Goal: Task Accomplishment & Management: Manage account settings

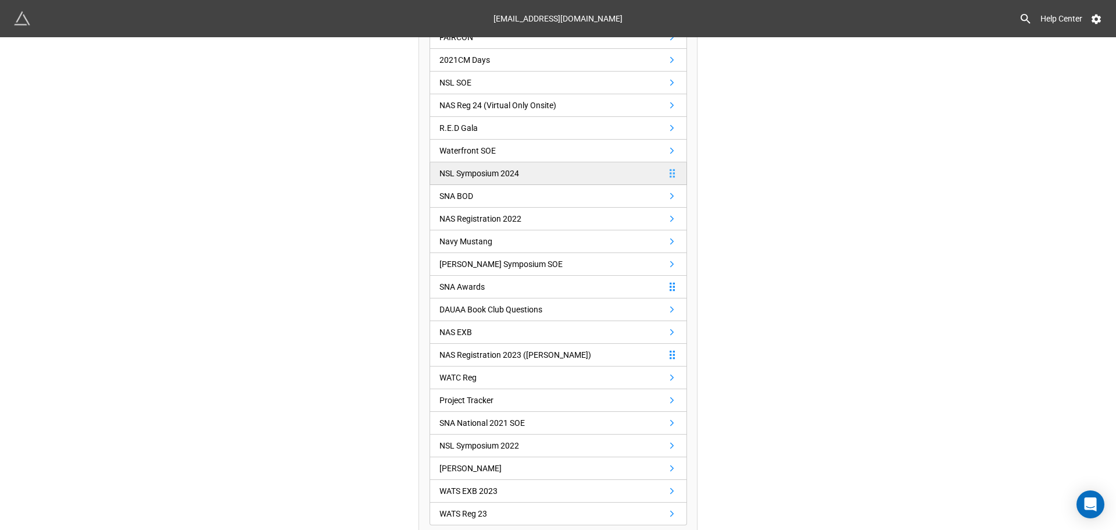
scroll to position [272, 0]
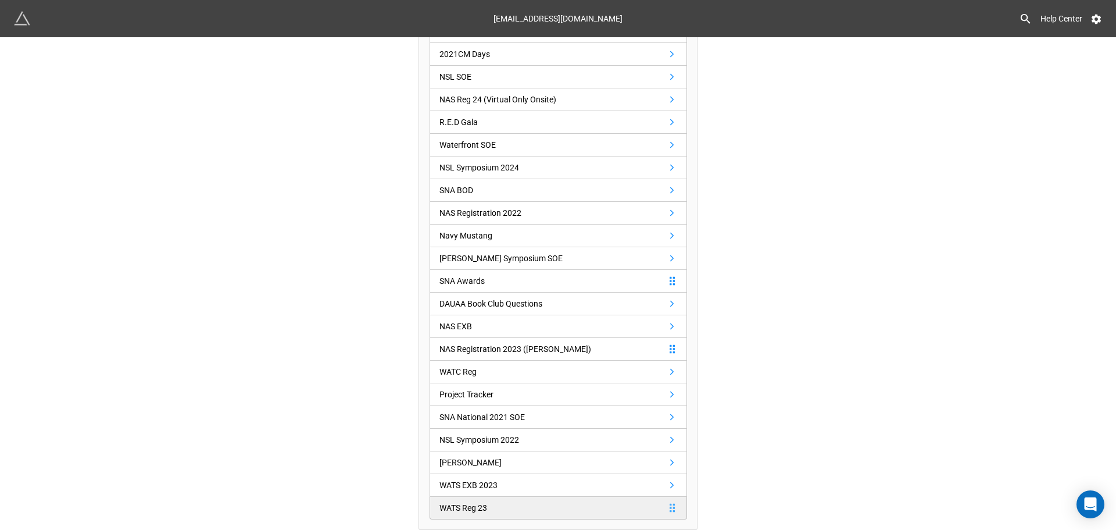
click at [629, 507] on link "WATS Reg 23" at bounding box center [559, 507] width 258 height 23
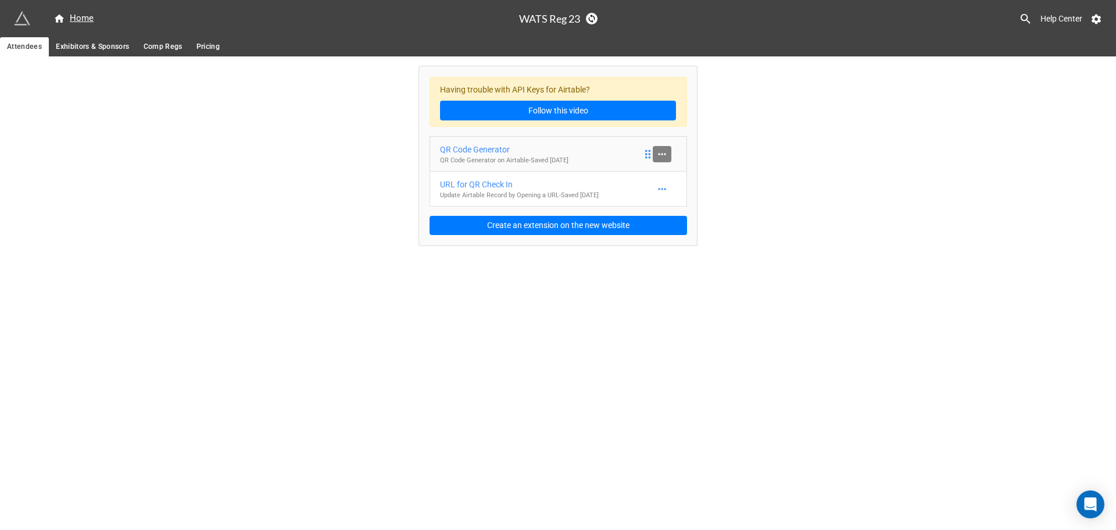
click at [666, 148] on icon at bounding box center [662, 154] width 12 height 12
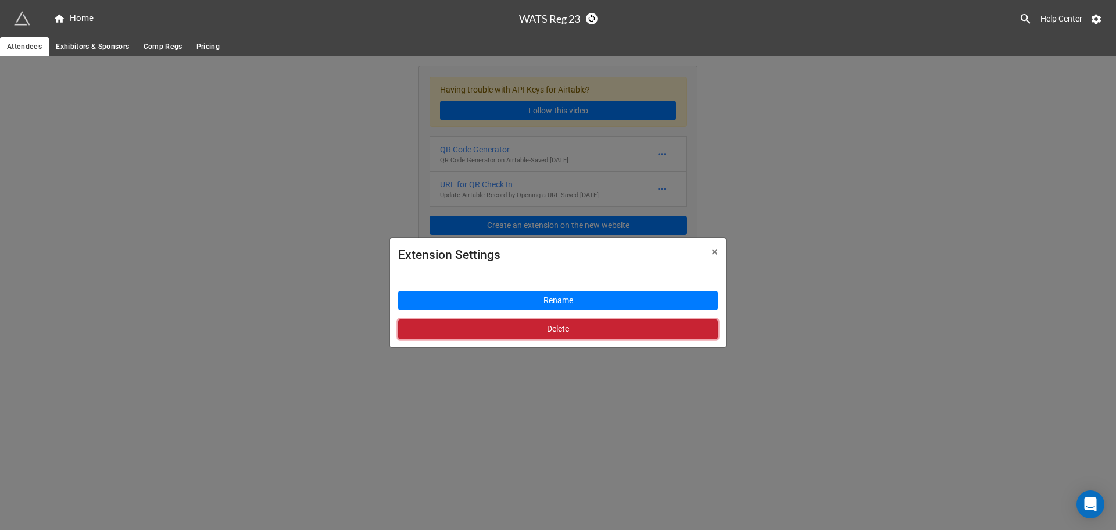
click at [658, 321] on button "Delete" at bounding box center [558, 329] width 320 height 20
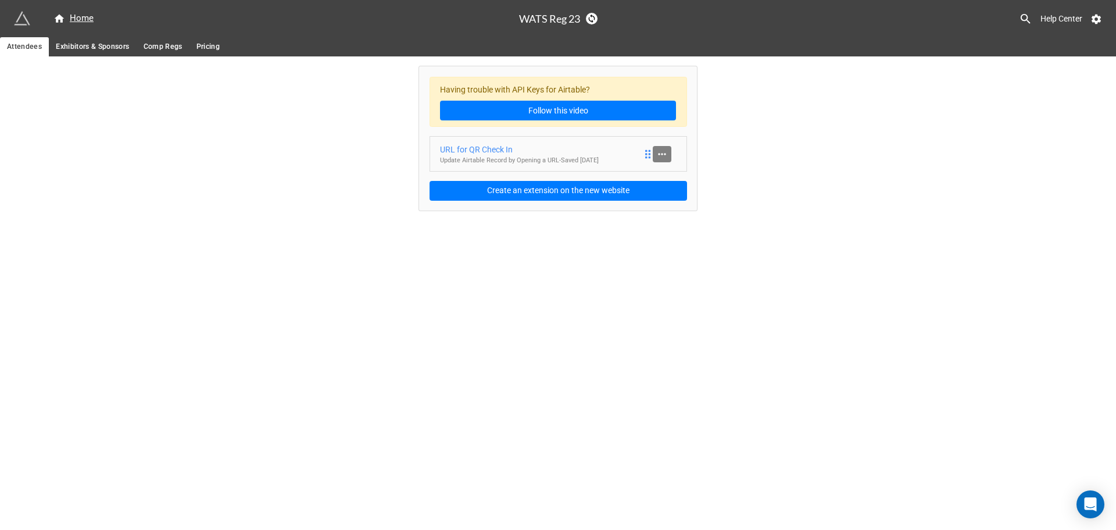
click at [664, 149] on icon at bounding box center [662, 154] width 12 height 12
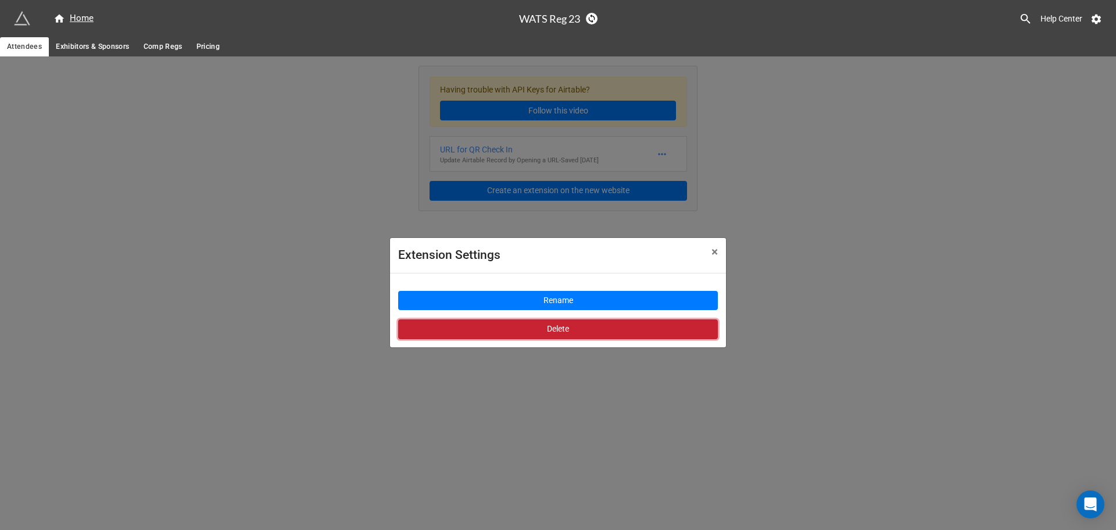
click at [621, 335] on button "Delete" at bounding box center [558, 329] width 320 height 20
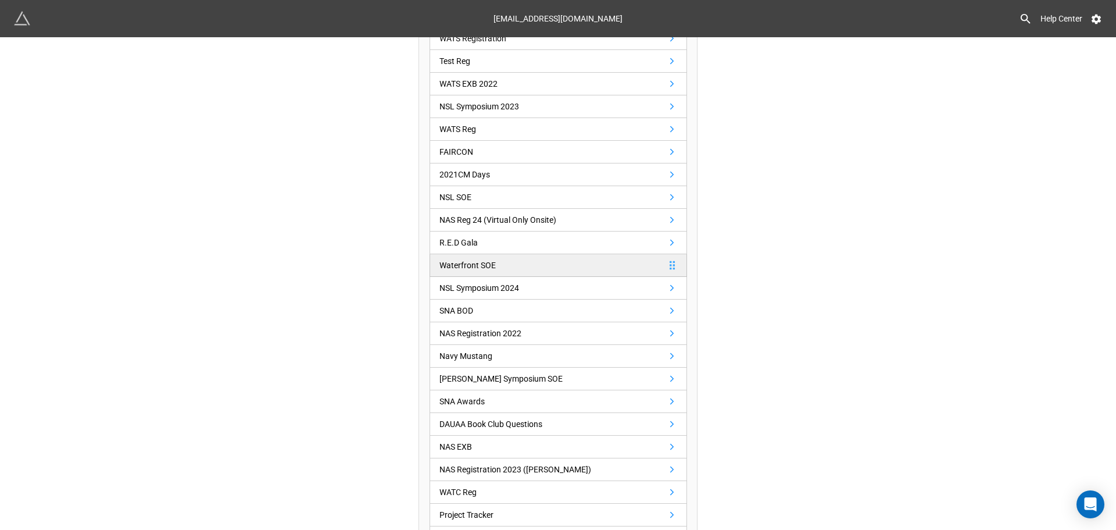
scroll to position [272, 0]
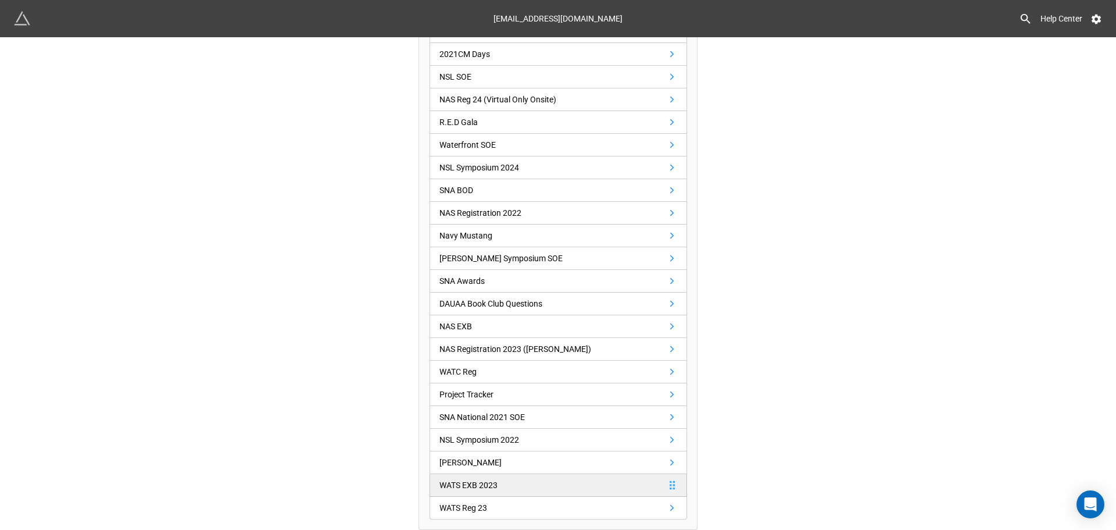
click at [509, 491] on link "WATS EXB 2023" at bounding box center [559, 485] width 258 height 23
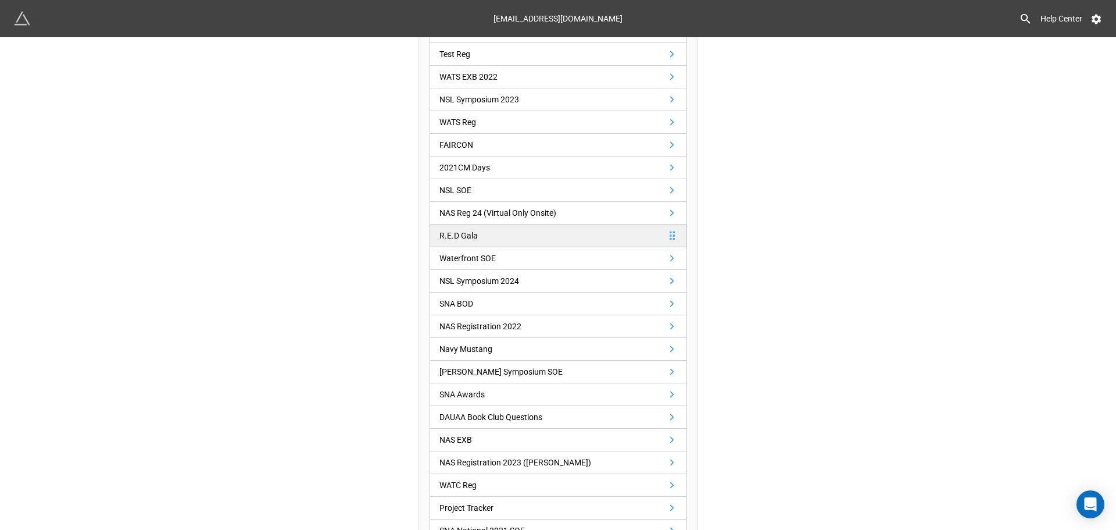
scroll to position [272, 0]
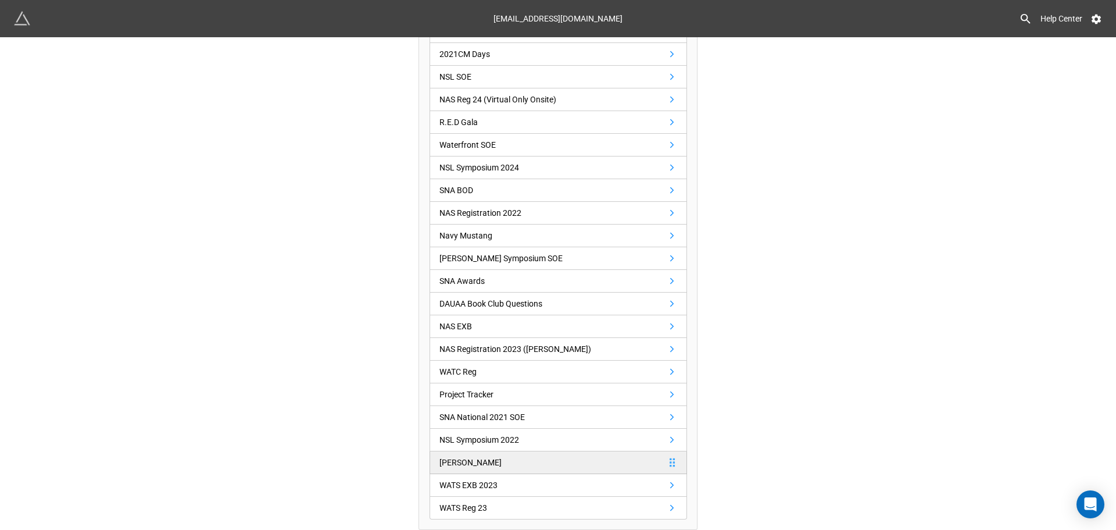
click at [527, 467] on link "[PERSON_NAME]" at bounding box center [559, 462] width 258 height 23
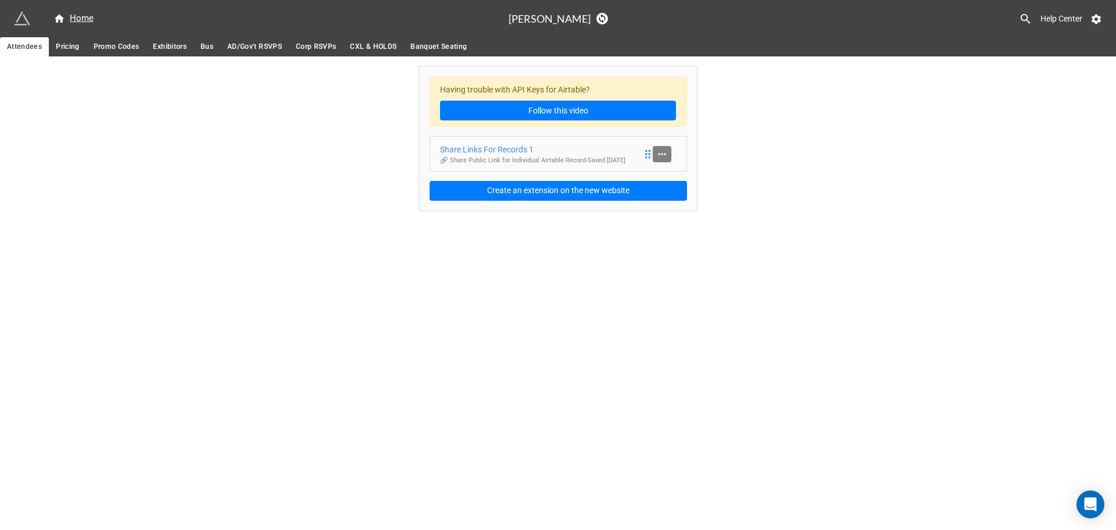
click at [666, 147] on link at bounding box center [662, 154] width 19 height 16
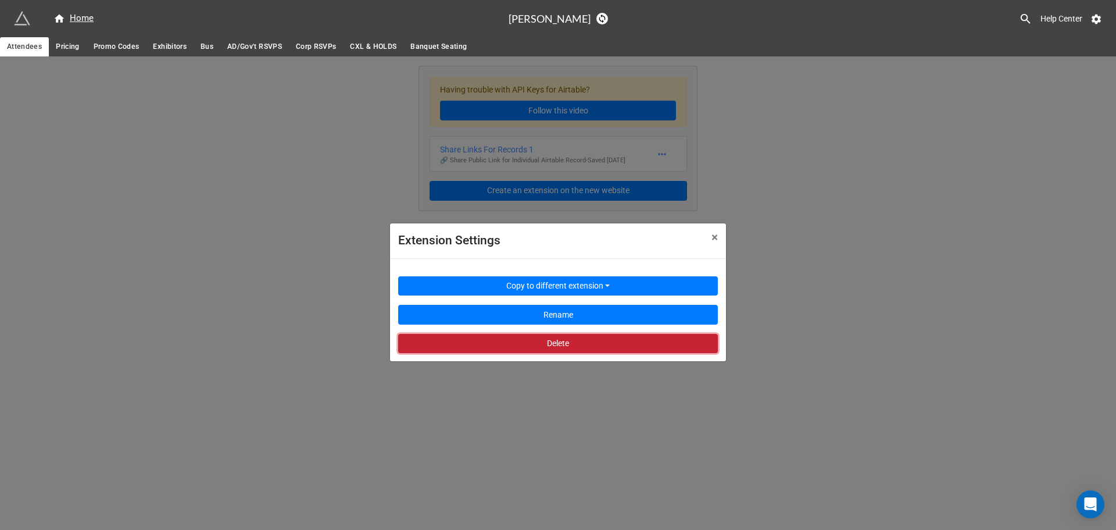
click at [596, 341] on button "Delete" at bounding box center [558, 344] width 320 height 20
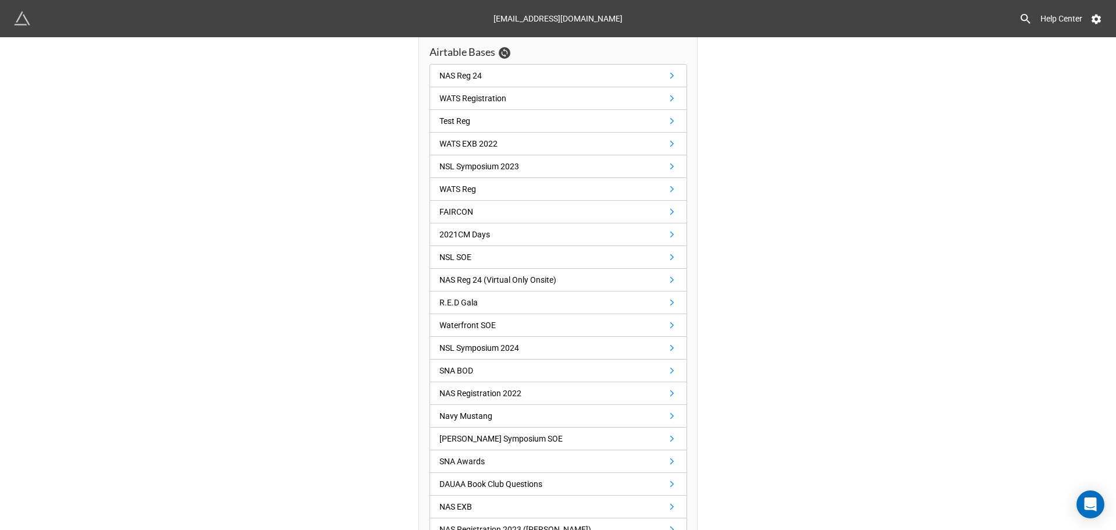
scroll to position [272, 0]
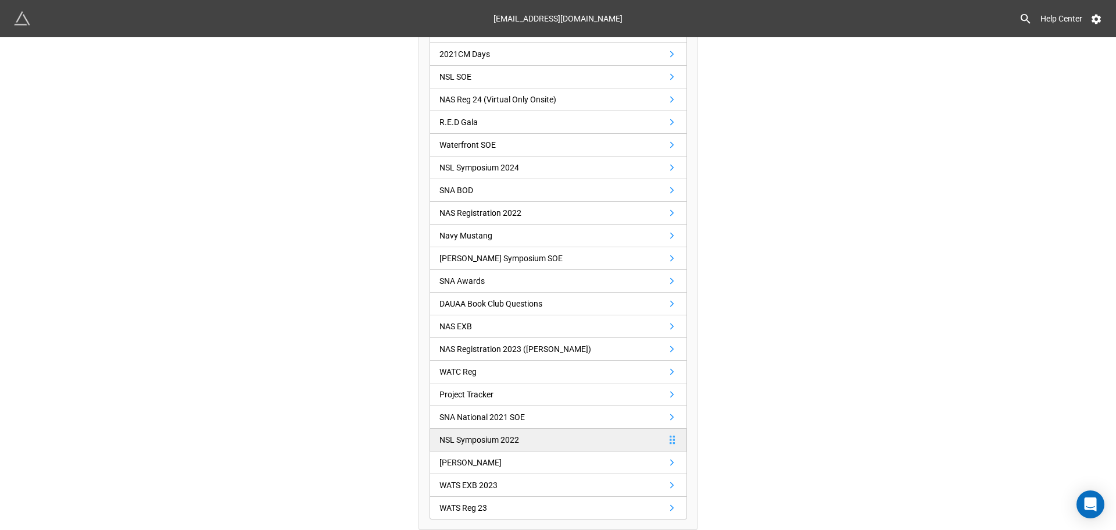
click at [513, 442] on div "NSL Symposium 2022" at bounding box center [480, 439] width 80 height 13
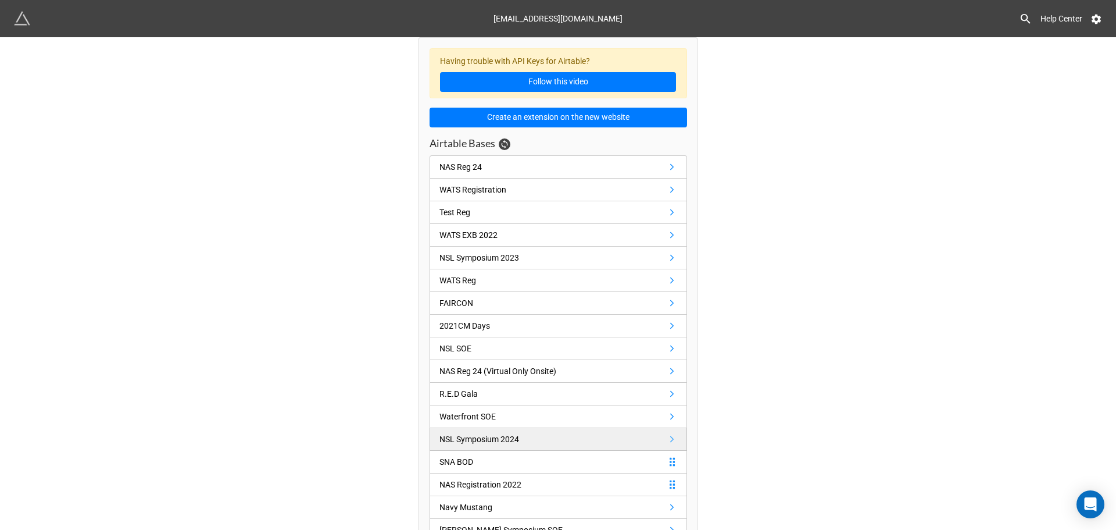
scroll to position [272, 0]
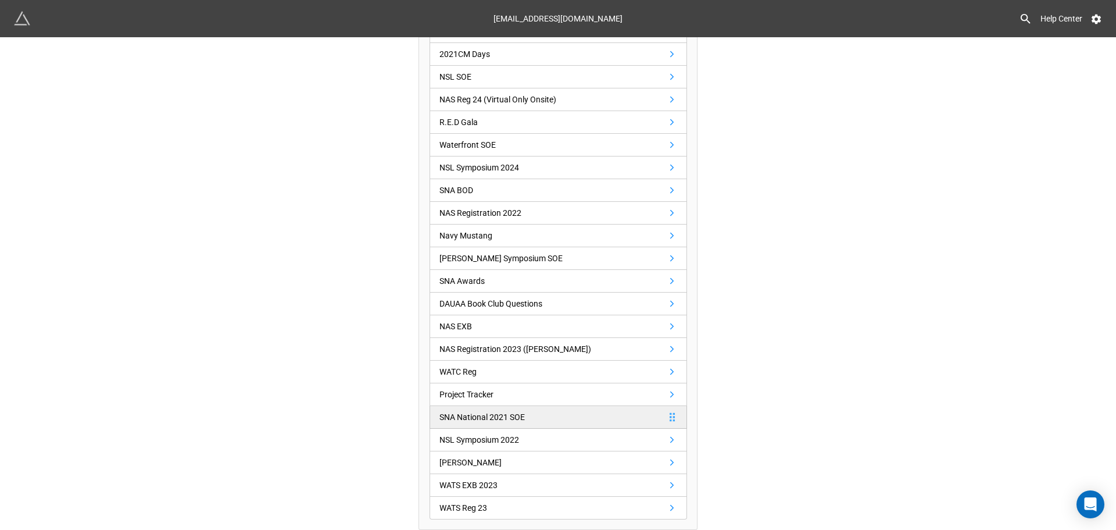
click at [534, 420] on link "SNA National 2021 SOE" at bounding box center [559, 417] width 258 height 23
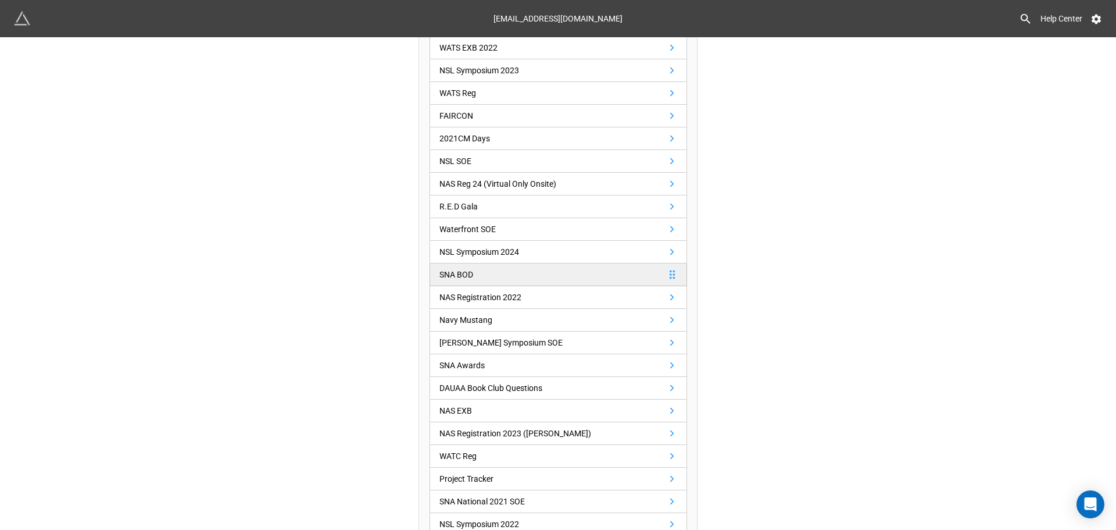
scroll to position [272, 0]
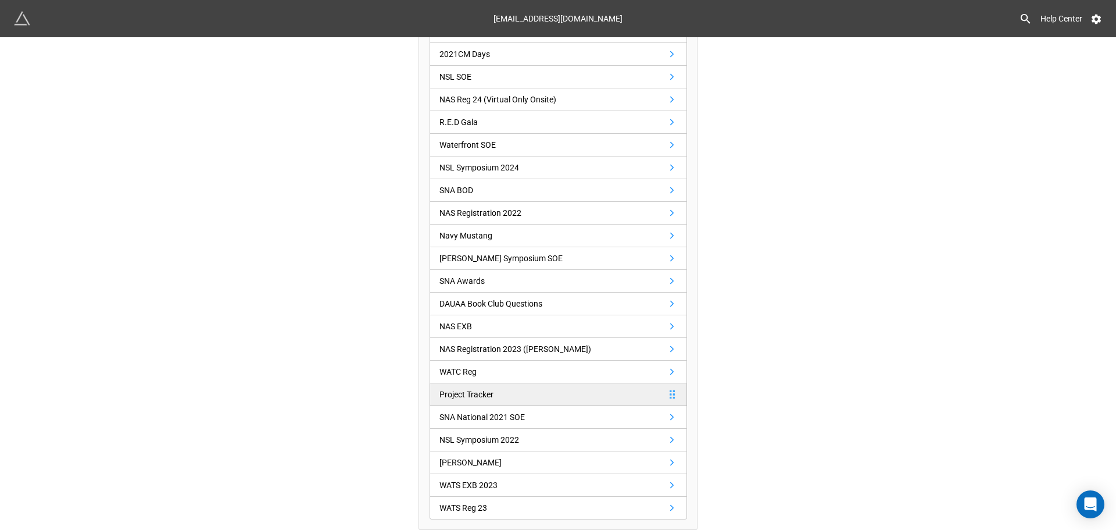
click at [525, 395] on link "Project Tracker" at bounding box center [559, 394] width 258 height 23
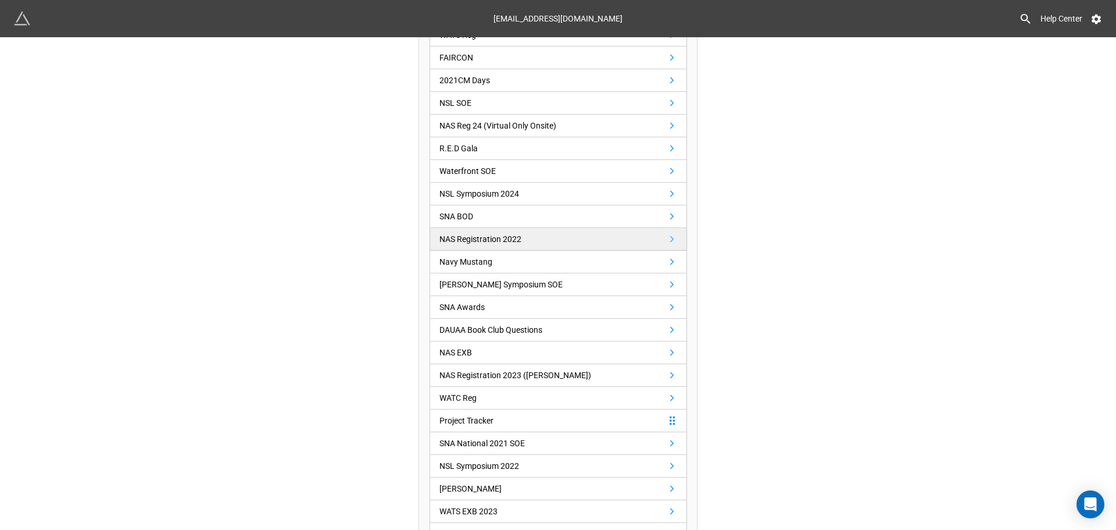
scroll to position [272, 0]
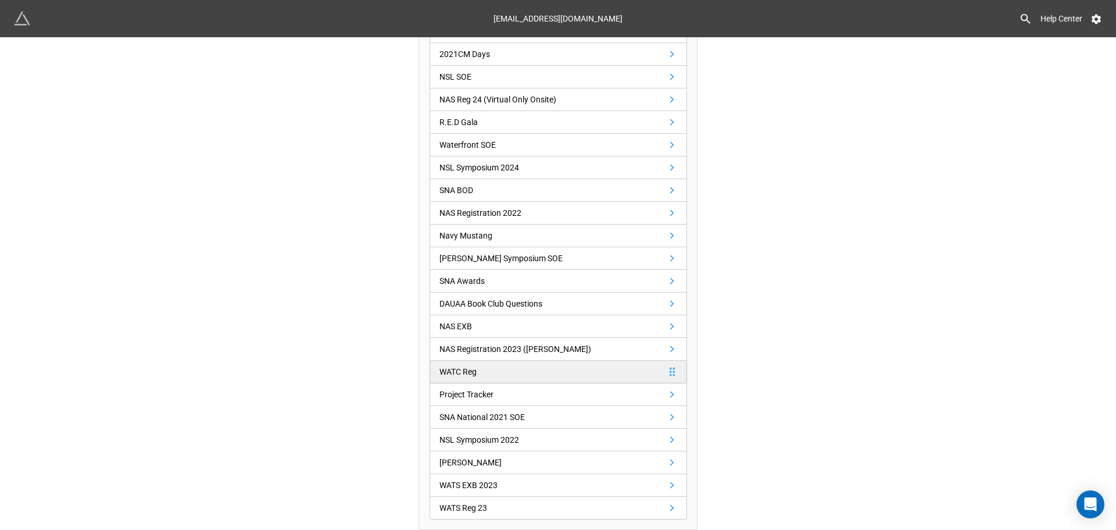
click at [492, 367] on link "WATC Reg" at bounding box center [559, 371] width 258 height 23
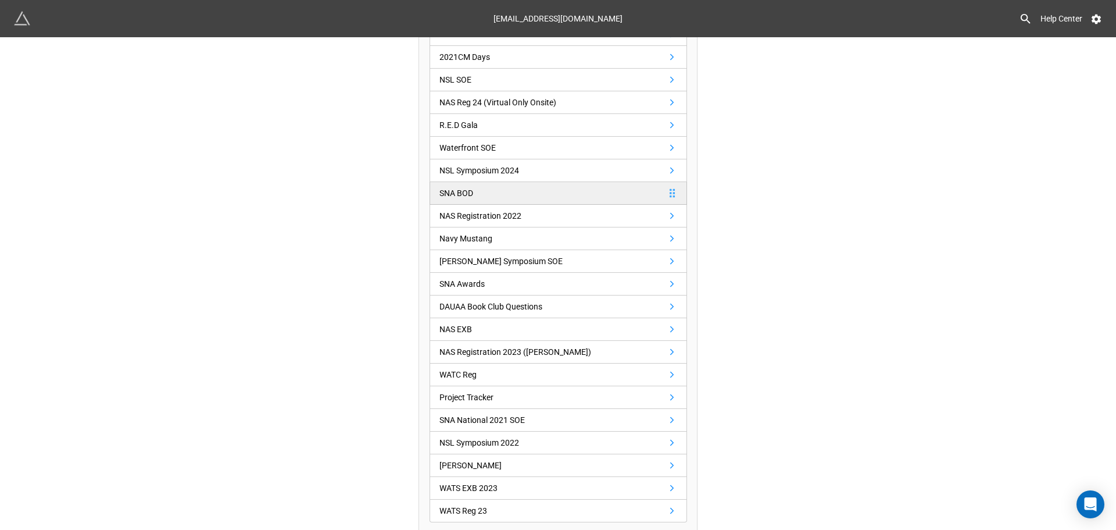
scroll to position [272, 0]
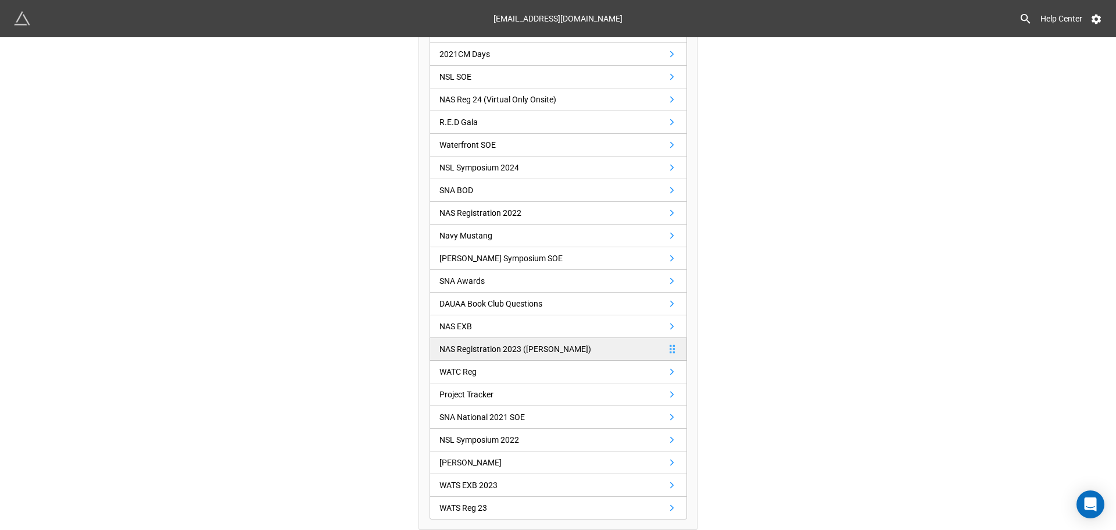
click at [526, 340] on link "NAS Registration 2023 ([PERSON_NAME])" at bounding box center [559, 349] width 258 height 23
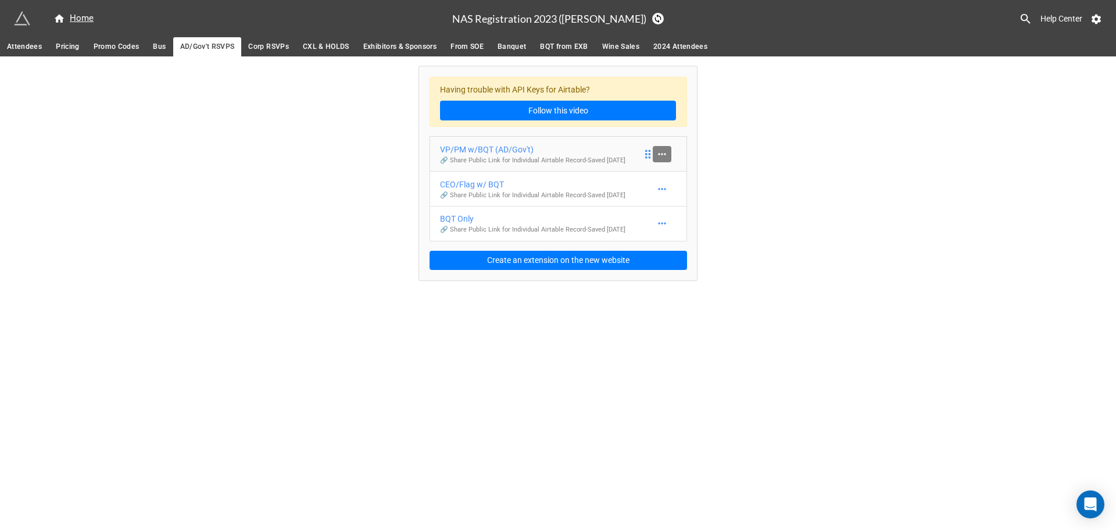
click at [660, 151] on icon at bounding box center [662, 154] width 12 height 12
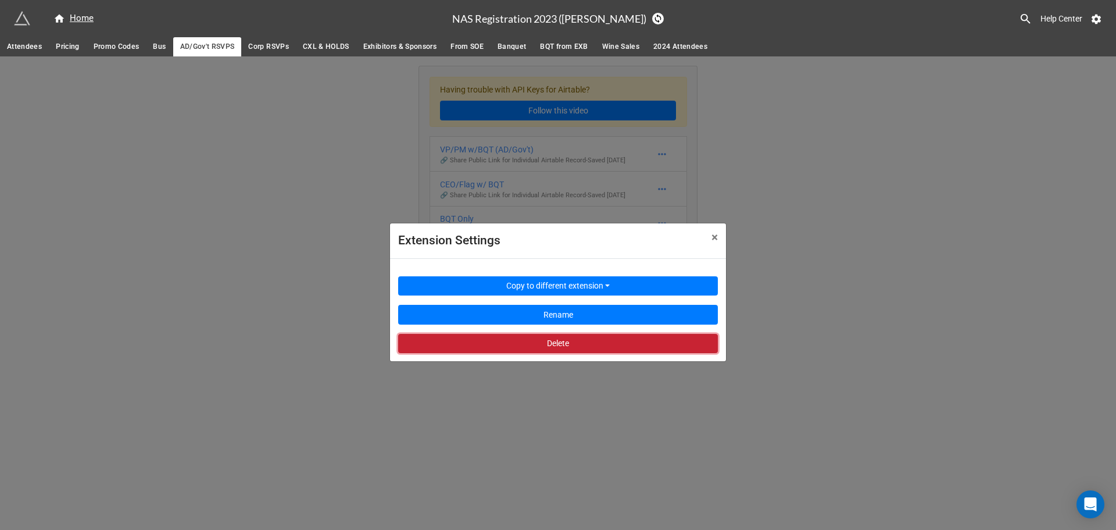
click at [551, 341] on button "Delete" at bounding box center [558, 344] width 320 height 20
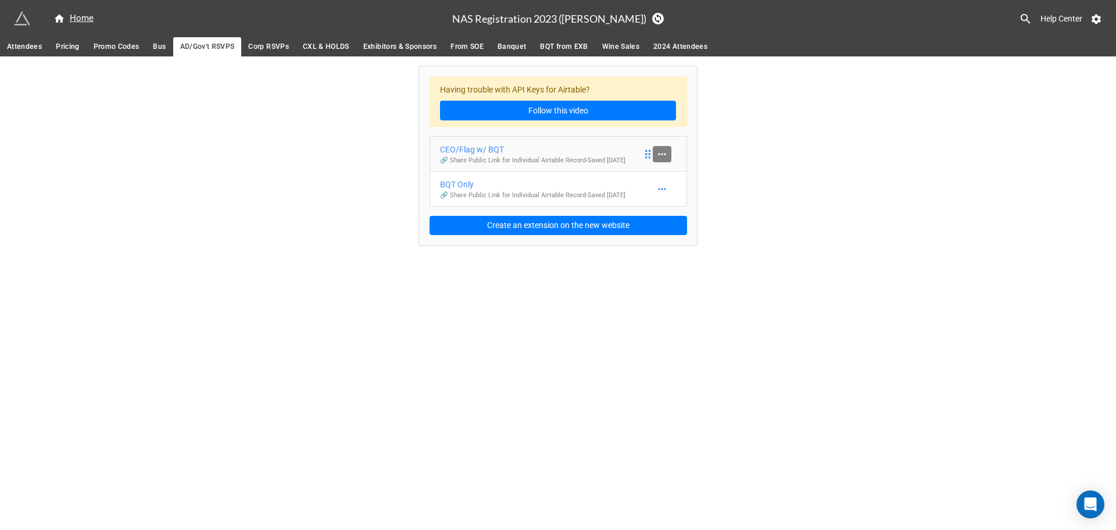
click at [670, 158] on link at bounding box center [662, 154] width 19 height 16
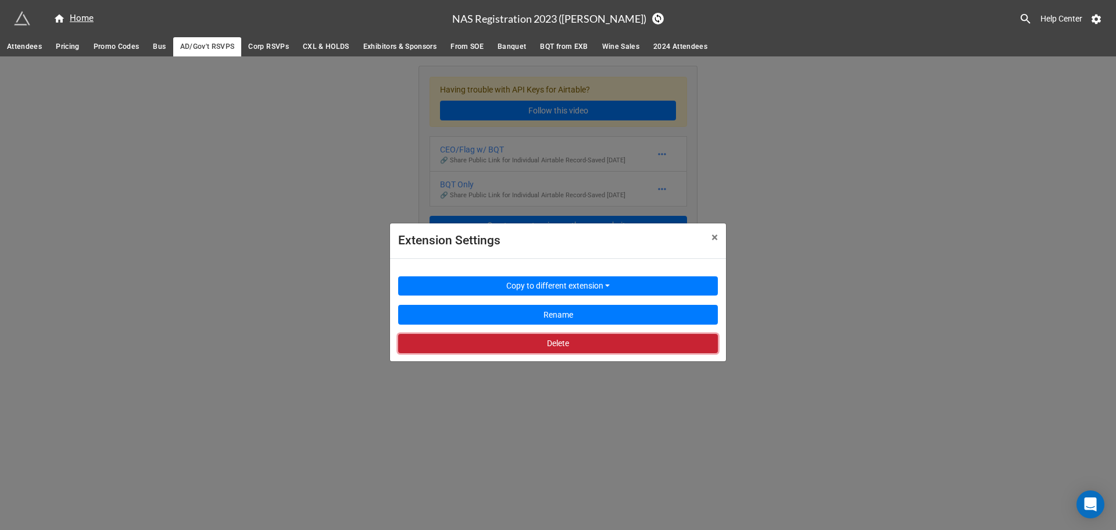
click at [540, 341] on button "Delete" at bounding box center [558, 344] width 320 height 20
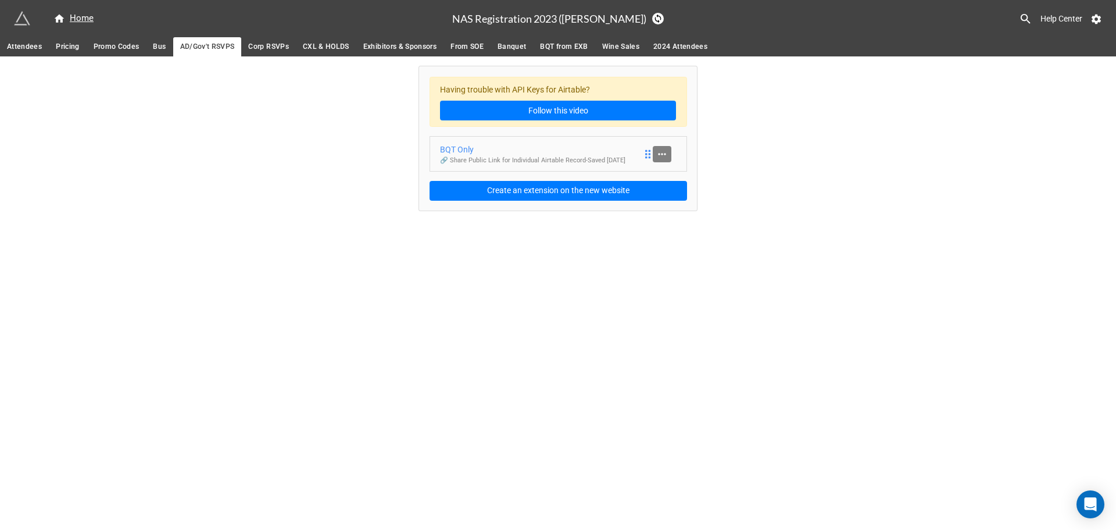
click at [666, 147] on link at bounding box center [662, 154] width 19 height 16
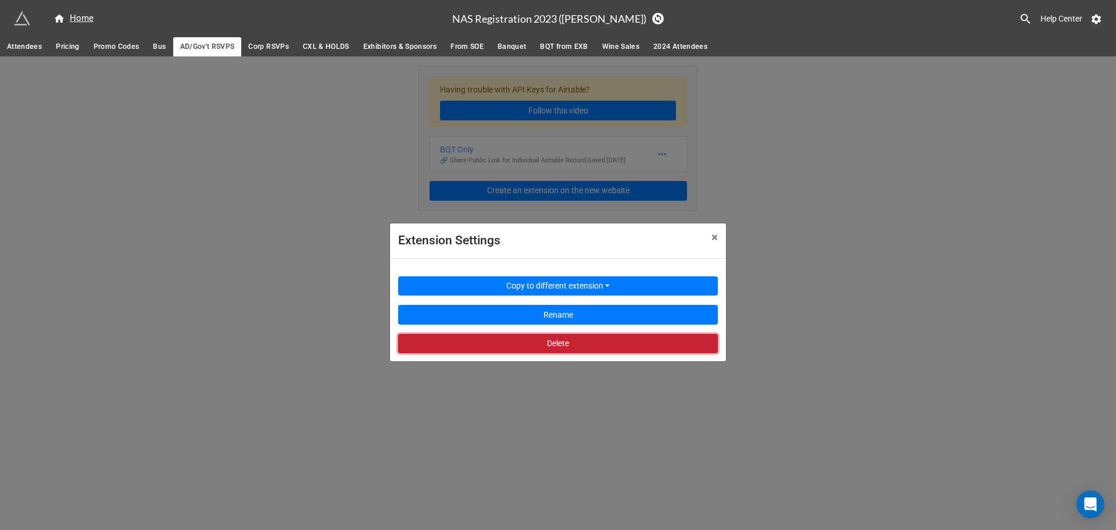
click at [558, 349] on button "Delete" at bounding box center [558, 344] width 320 height 20
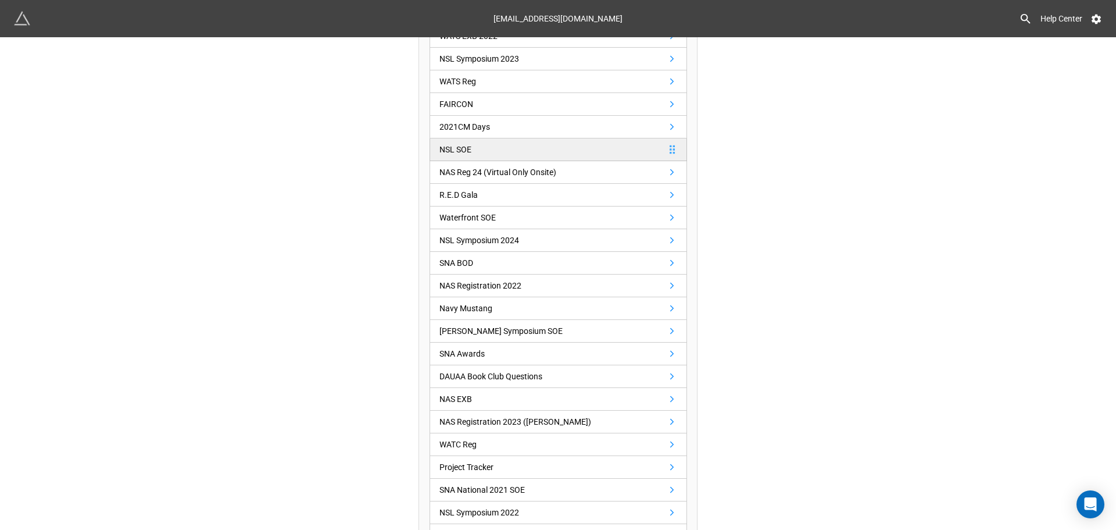
scroll to position [272, 0]
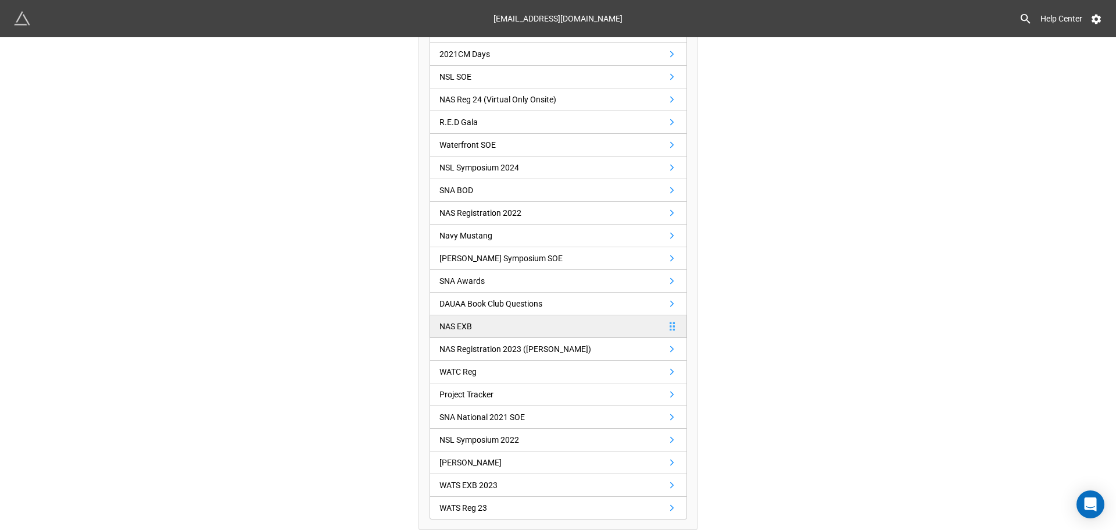
click at [500, 331] on link "NAS EXB" at bounding box center [559, 326] width 258 height 23
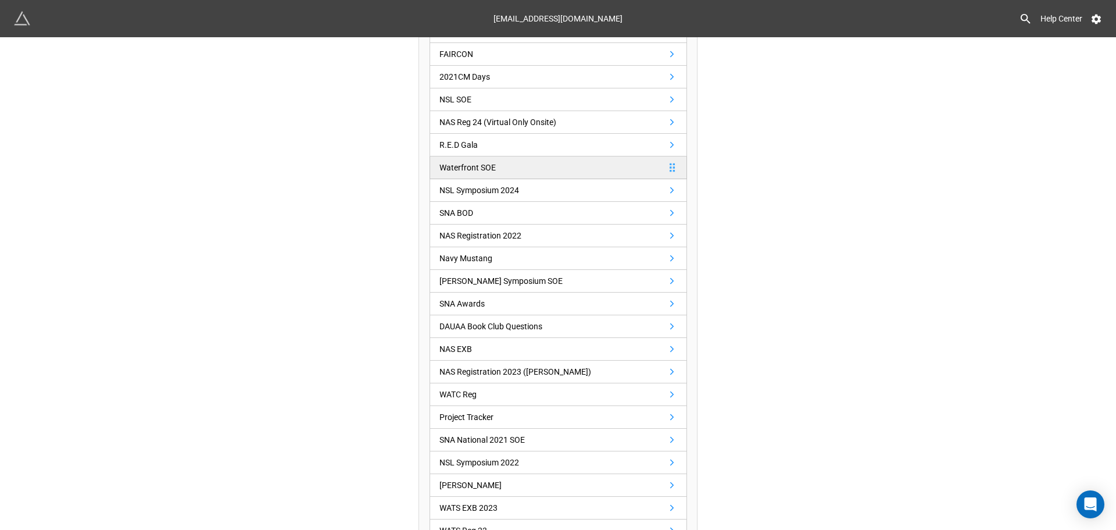
scroll to position [272, 0]
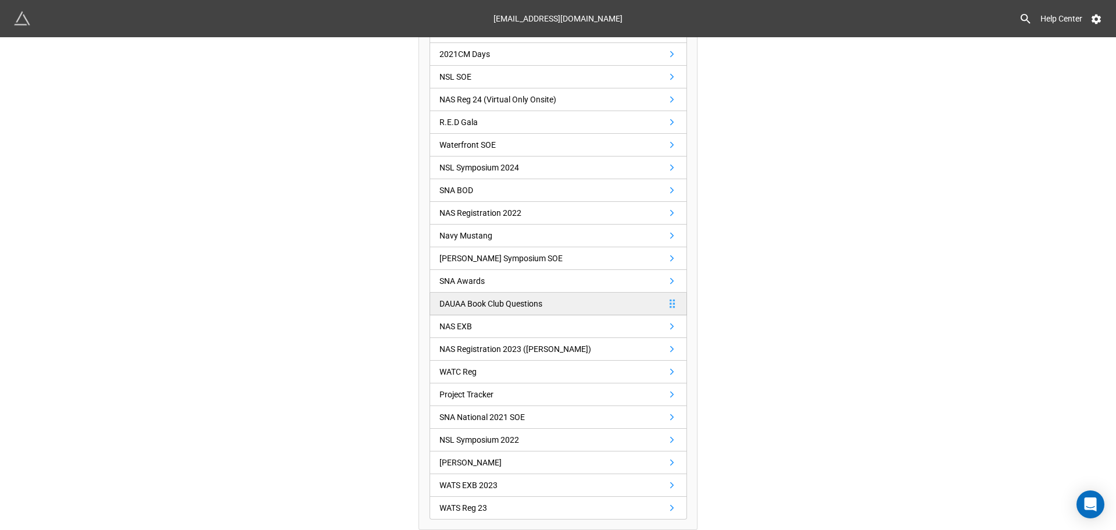
click at [466, 305] on div "DAUAA Book Club Questions" at bounding box center [491, 303] width 103 height 13
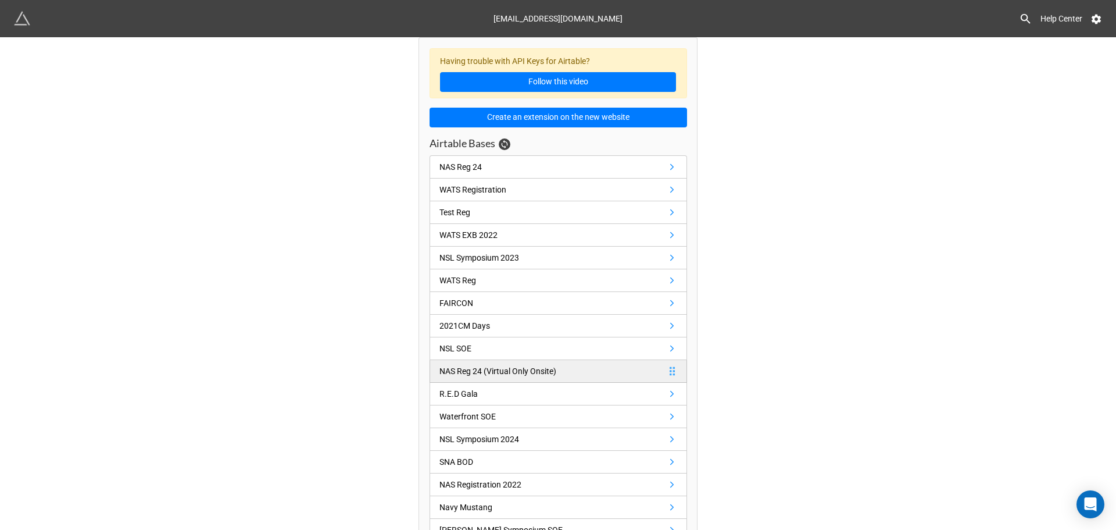
scroll to position [272, 0]
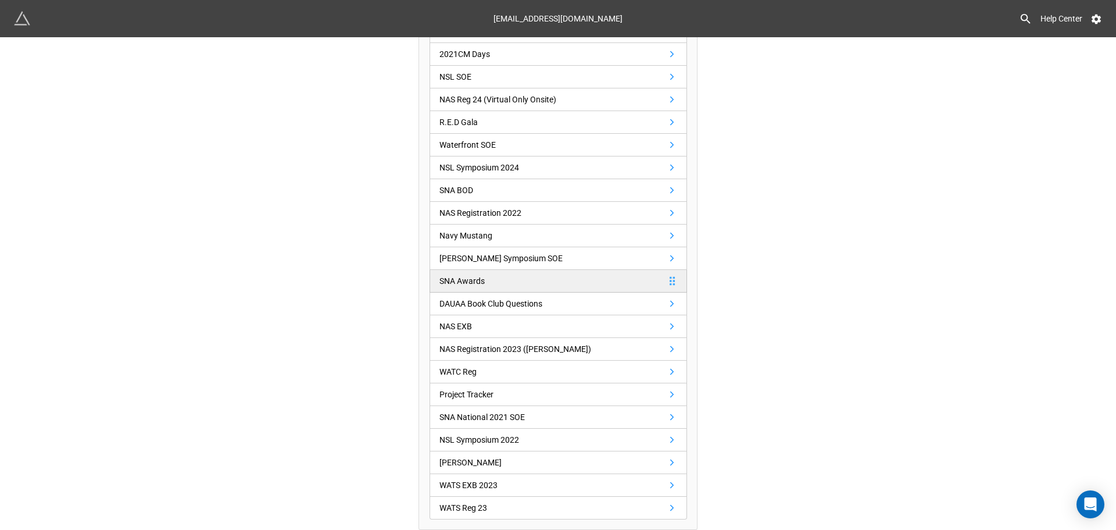
click at [496, 284] on link "SNA Awards" at bounding box center [559, 281] width 258 height 23
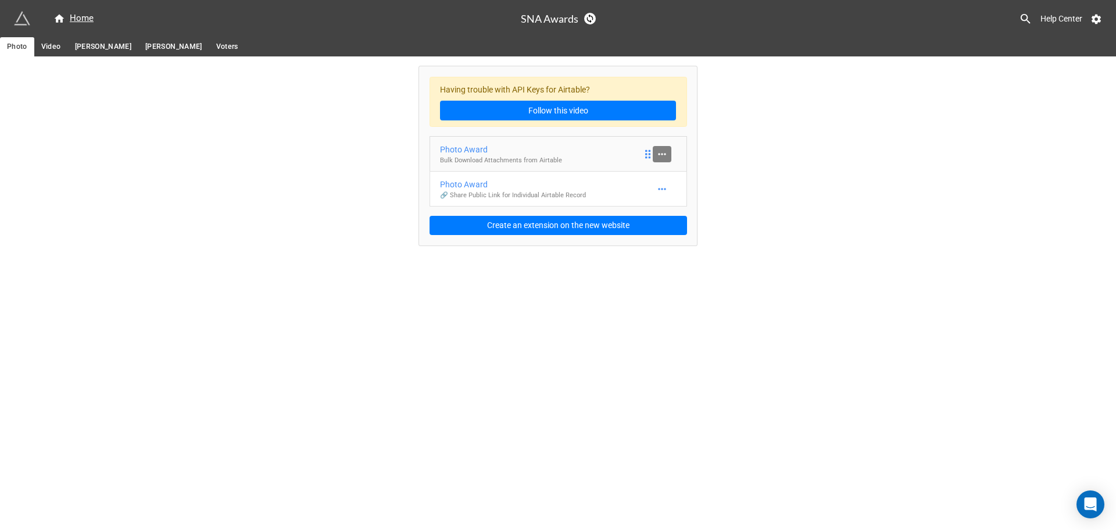
click at [663, 153] on icon at bounding box center [662, 154] width 12 height 12
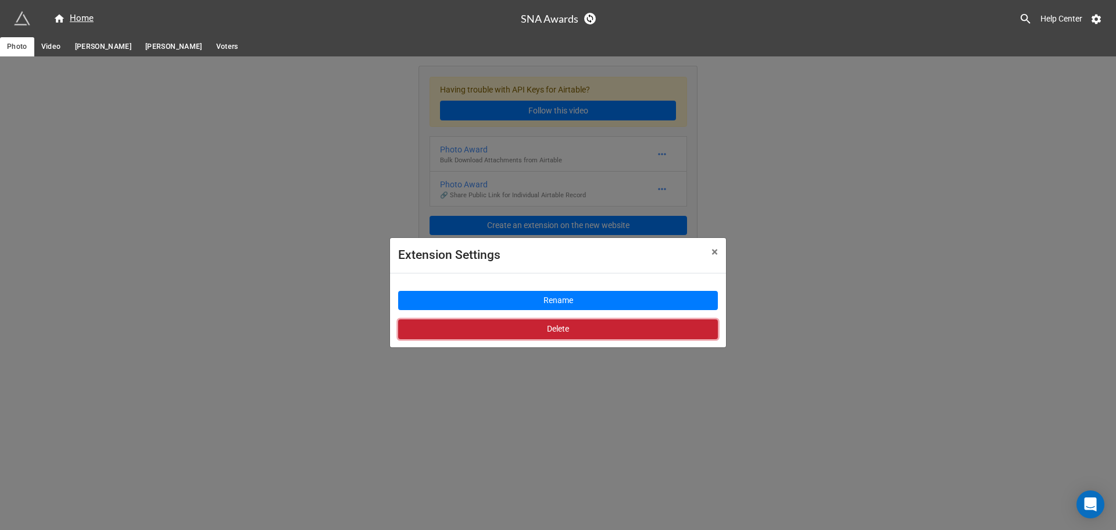
click at [562, 335] on button "Delete" at bounding box center [558, 329] width 320 height 20
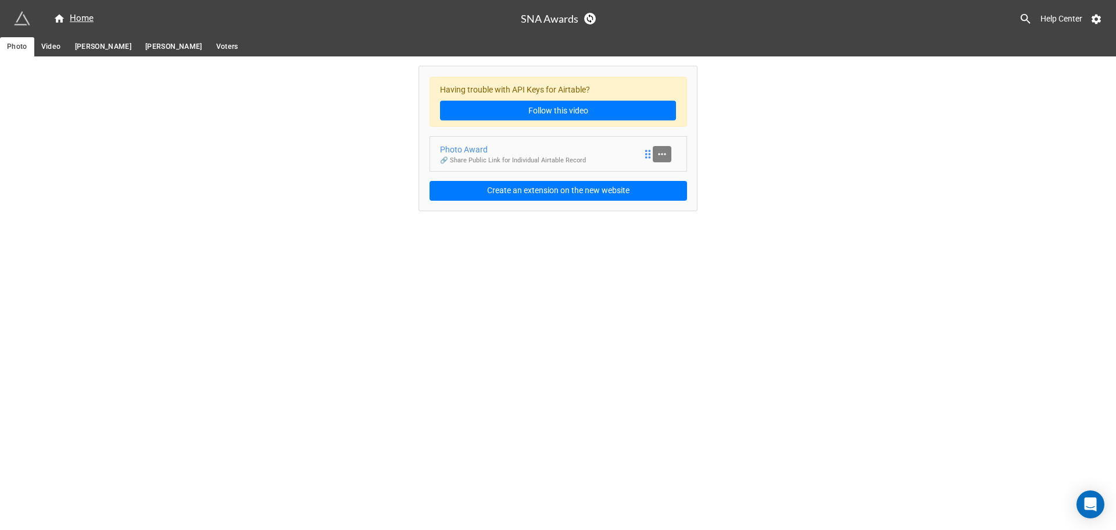
click at [665, 154] on icon at bounding box center [662, 154] width 8 height 2
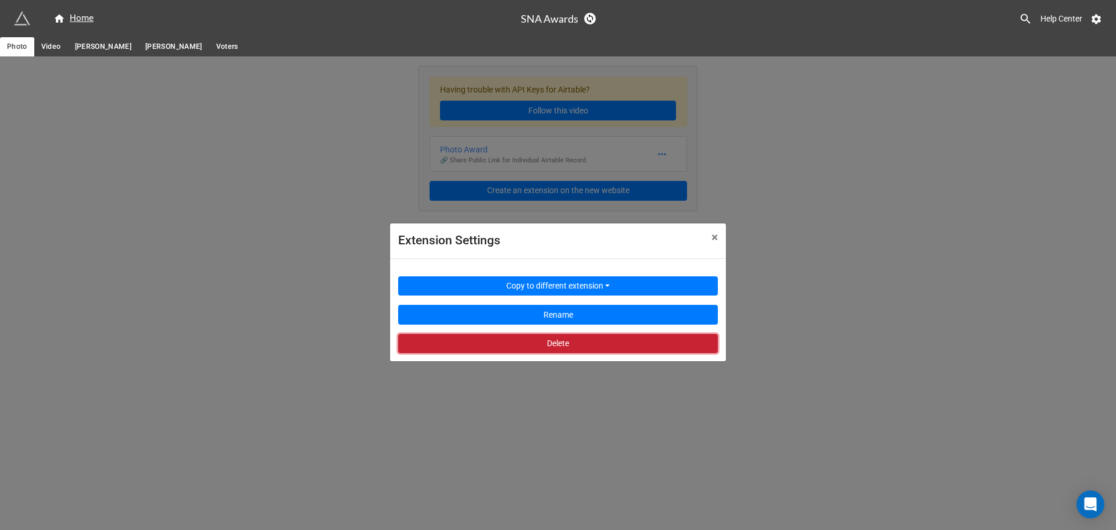
click at [611, 341] on button "Delete" at bounding box center [558, 344] width 320 height 20
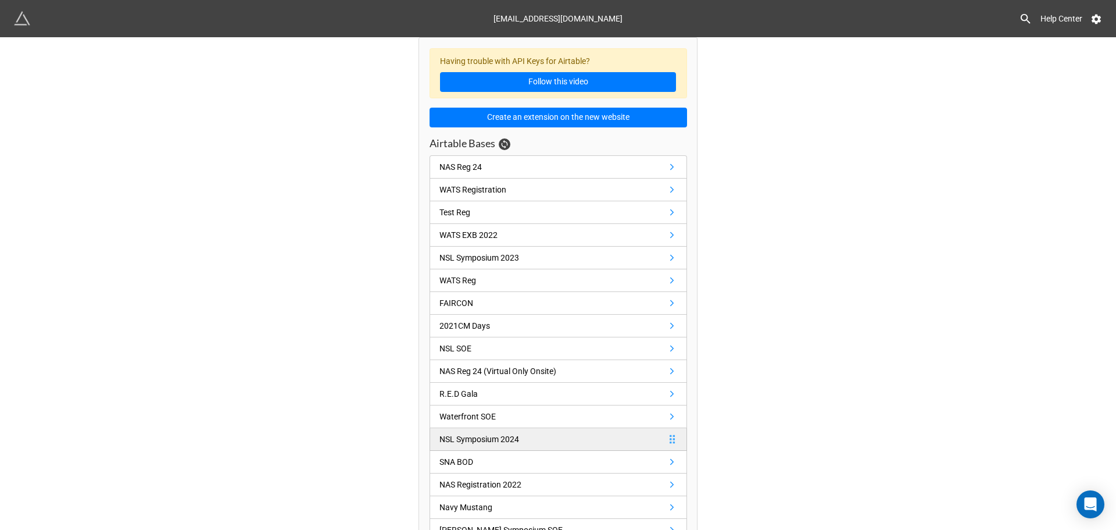
scroll to position [272, 0]
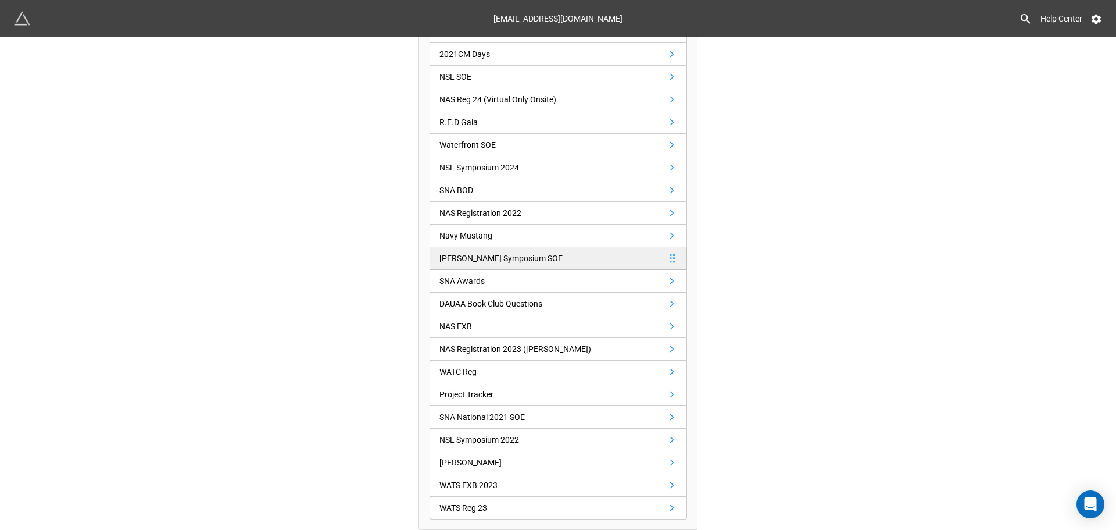
click at [462, 252] on div "[PERSON_NAME] Symposium SOE" at bounding box center [501, 258] width 123 height 13
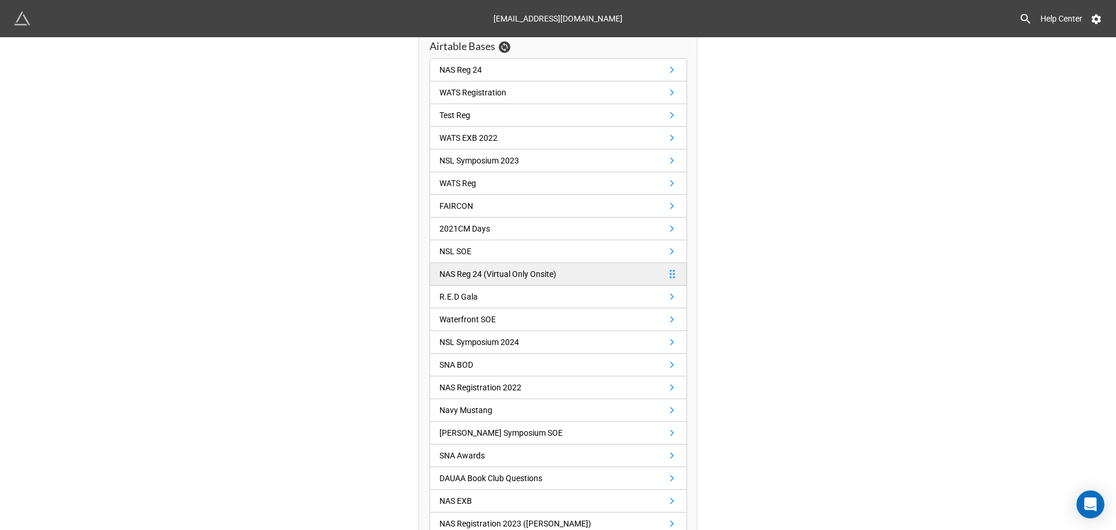
scroll to position [194, 0]
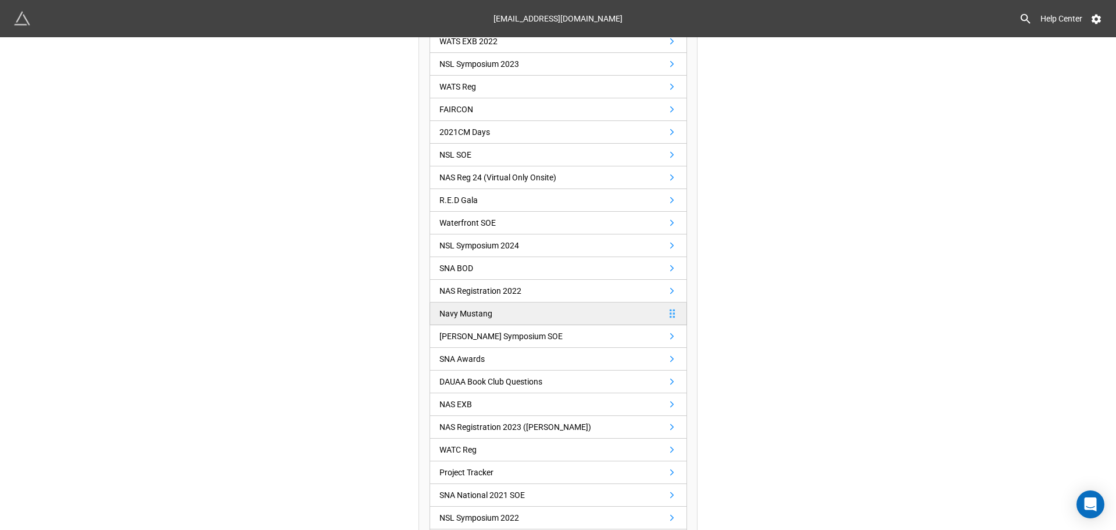
click at [540, 313] on link "Navy Mustang" at bounding box center [559, 313] width 258 height 23
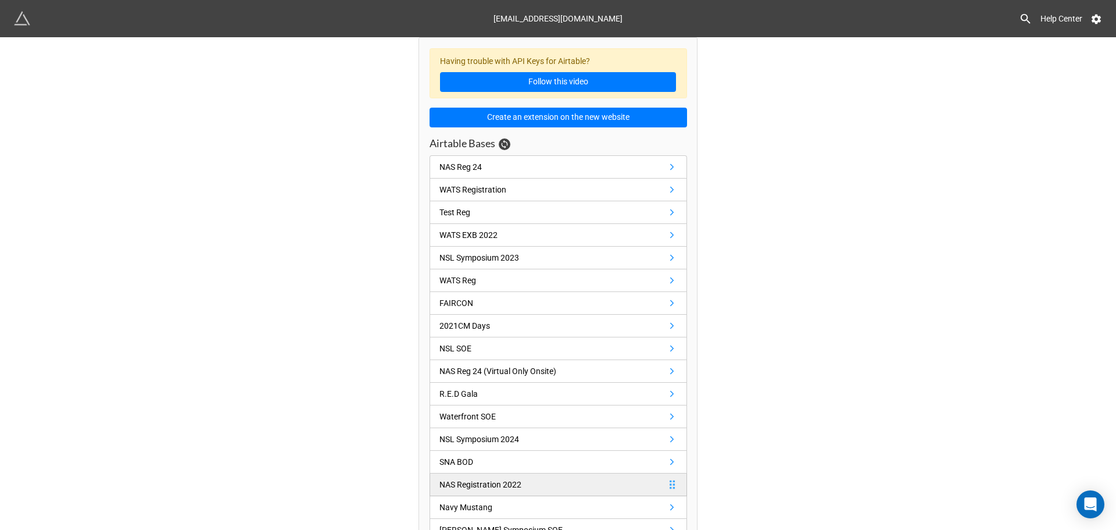
click at [521, 487] on div "NAS Registration 2022" at bounding box center [483, 484] width 87 height 13
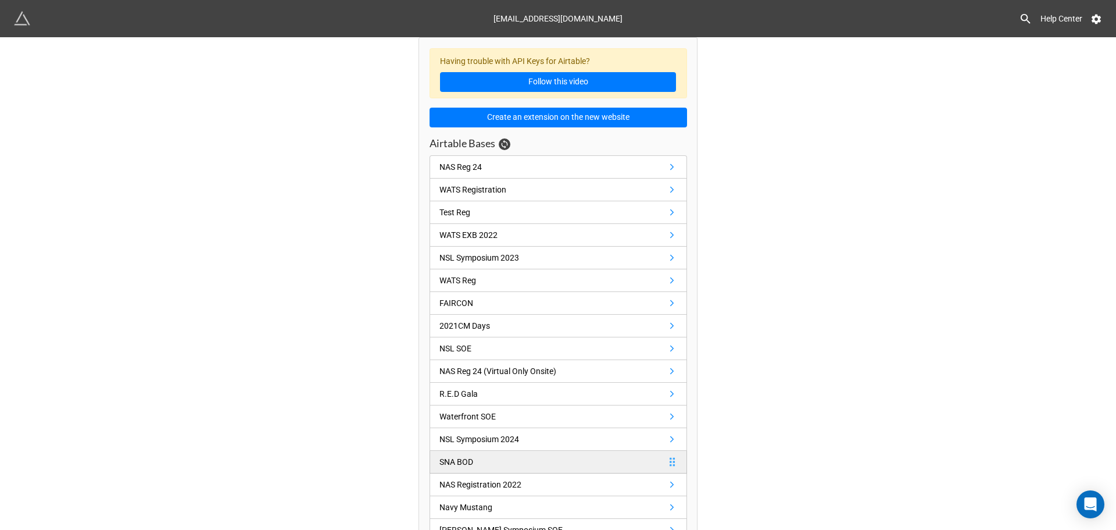
click at [507, 452] on link "SNA BOD" at bounding box center [559, 462] width 258 height 23
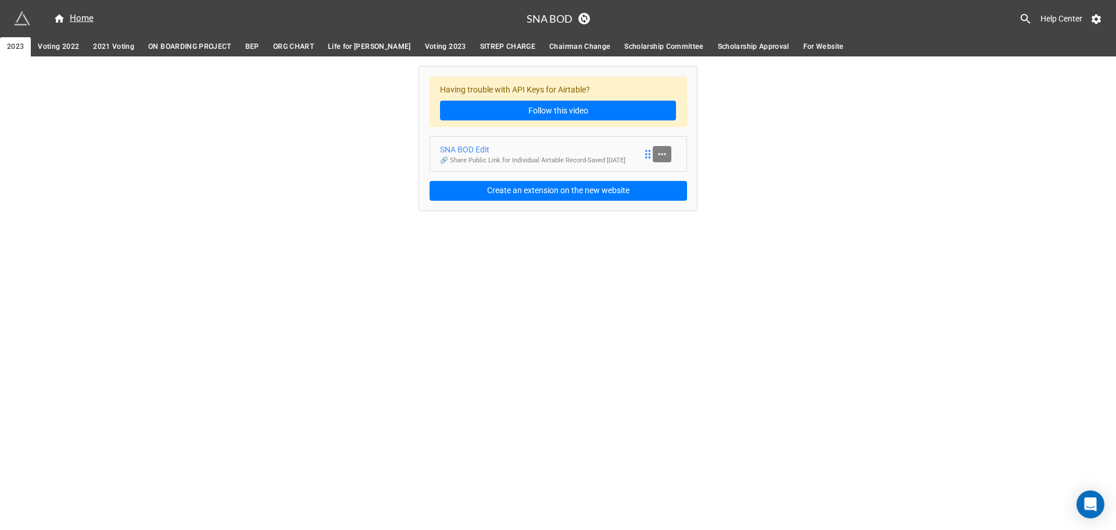
click at [665, 149] on icon at bounding box center [662, 154] width 12 height 12
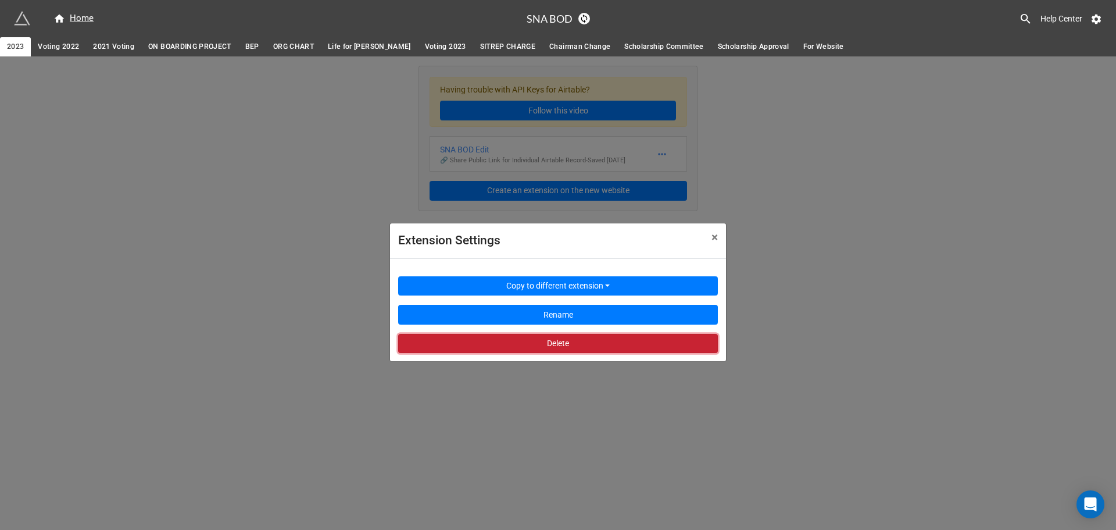
click at [565, 341] on button "Delete" at bounding box center [558, 344] width 320 height 20
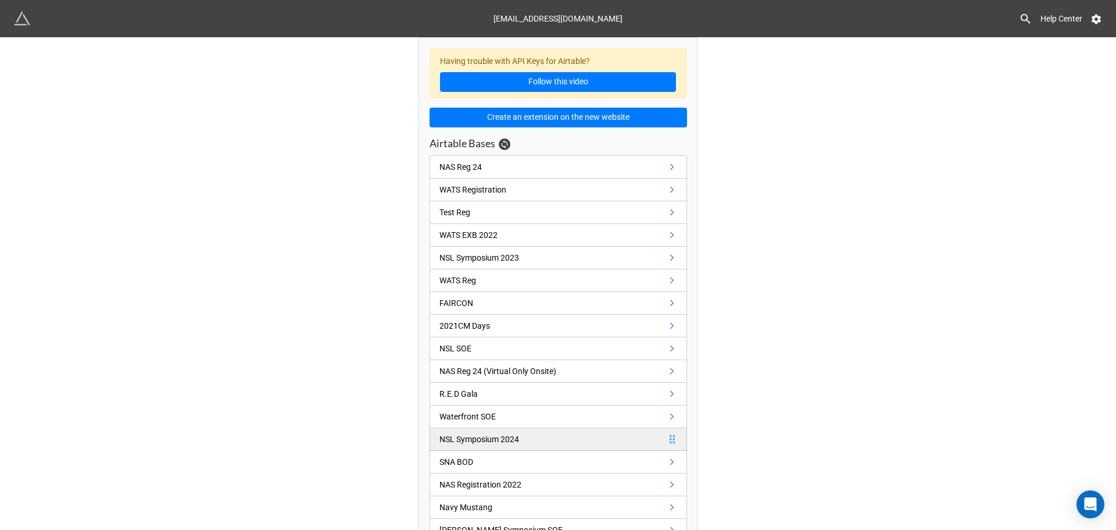
click at [558, 441] on link "NSL Symposium 2024" at bounding box center [559, 439] width 258 height 23
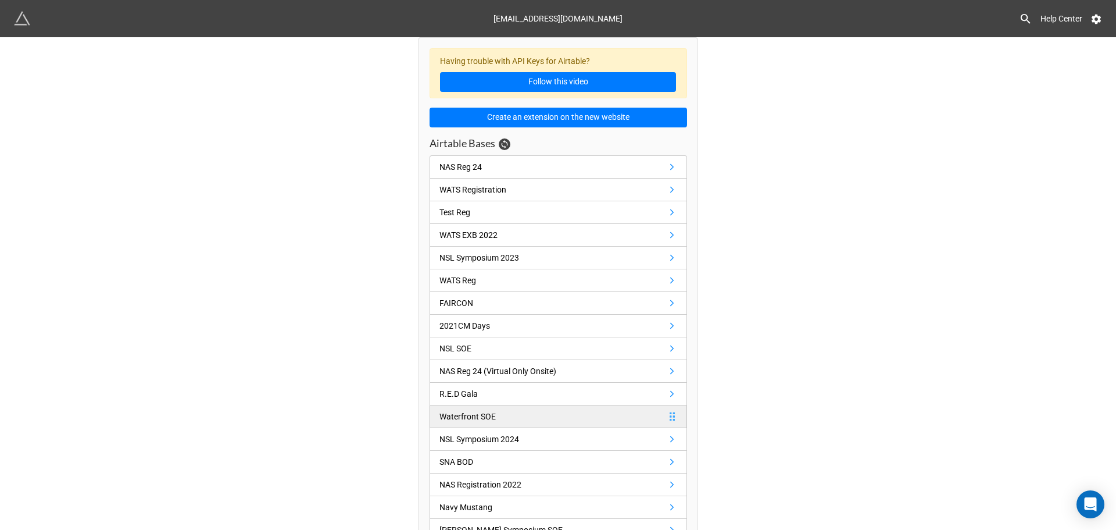
click at [509, 416] on link "Waterfront SOE" at bounding box center [559, 416] width 258 height 23
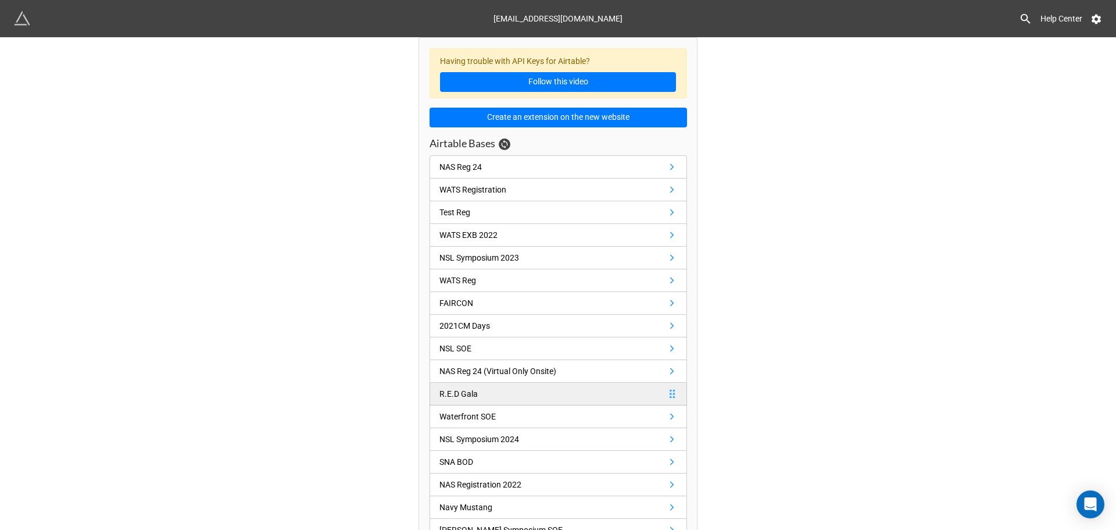
click at [445, 388] on div "R.E.D Gala" at bounding box center [459, 393] width 38 height 13
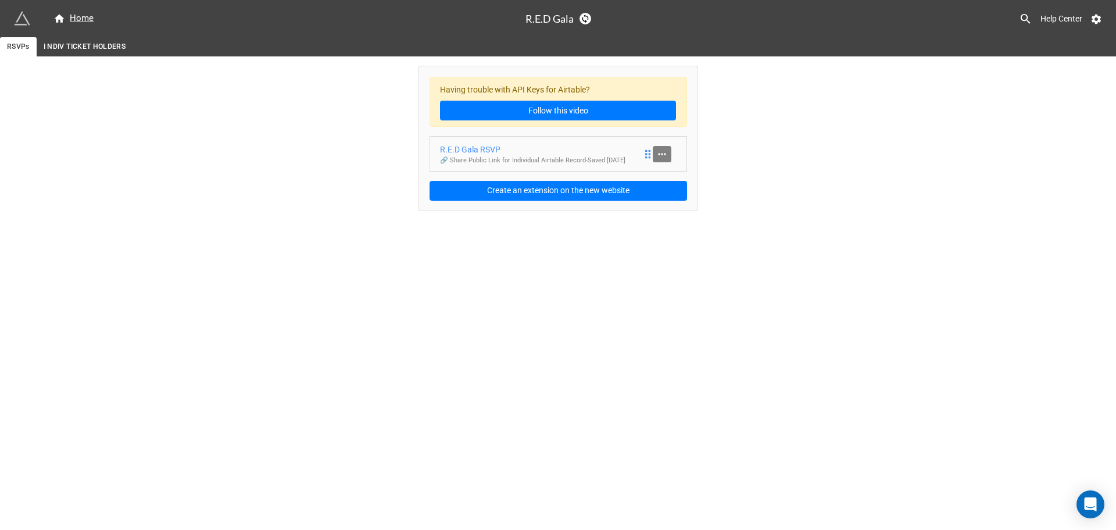
click at [663, 158] on icon at bounding box center [662, 154] width 12 height 12
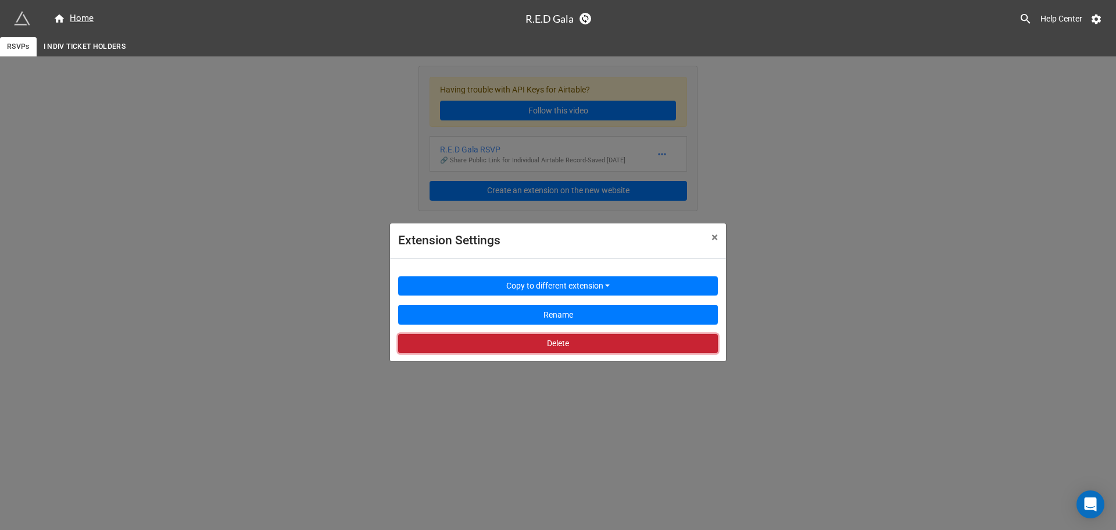
click at [590, 346] on button "Delete" at bounding box center [558, 344] width 320 height 20
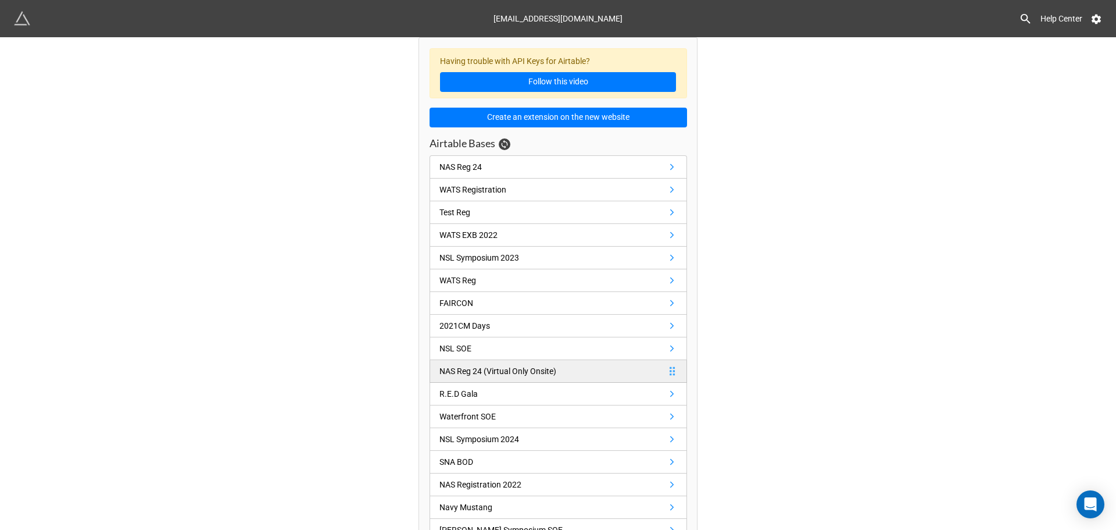
click at [530, 373] on div "NAS Reg 24 (Virtual Only Onsite)" at bounding box center [498, 371] width 117 height 13
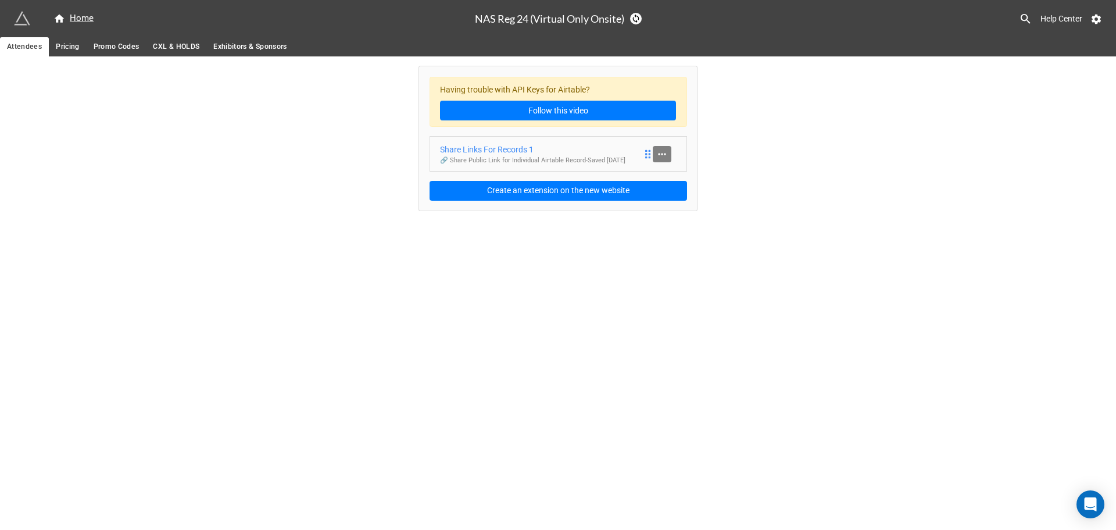
click at [657, 160] on link at bounding box center [662, 154] width 19 height 16
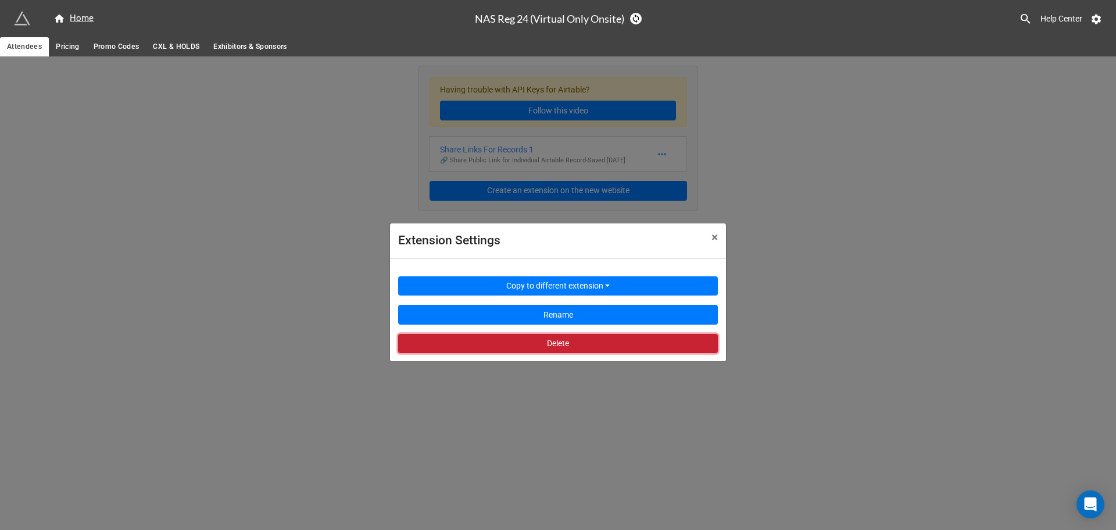
click at [571, 346] on button "Delete" at bounding box center [558, 344] width 320 height 20
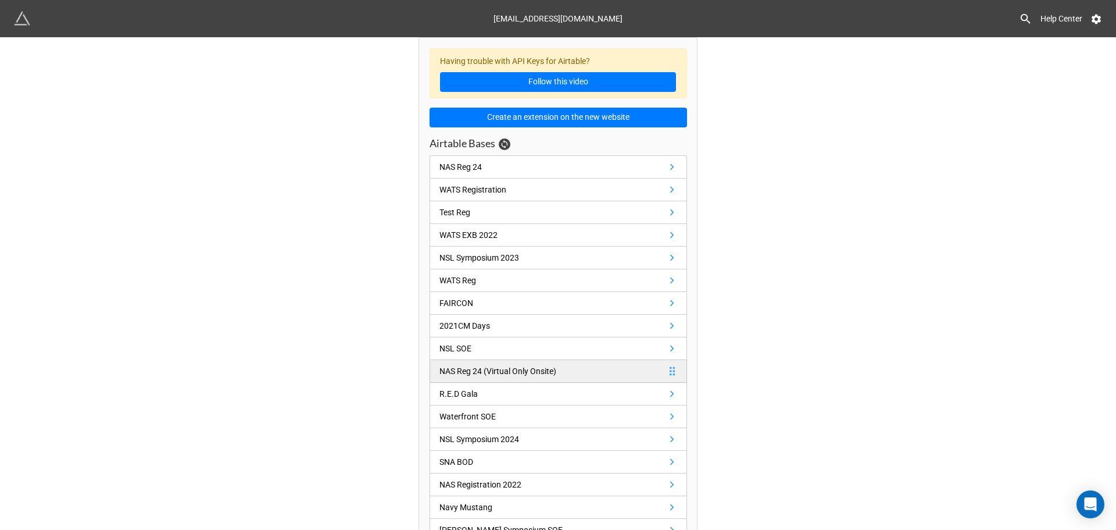
click at [492, 360] on link "NAS Reg 24 (Virtual Only Onsite)" at bounding box center [559, 371] width 258 height 23
click at [480, 347] on link "NSL SOE" at bounding box center [559, 348] width 258 height 23
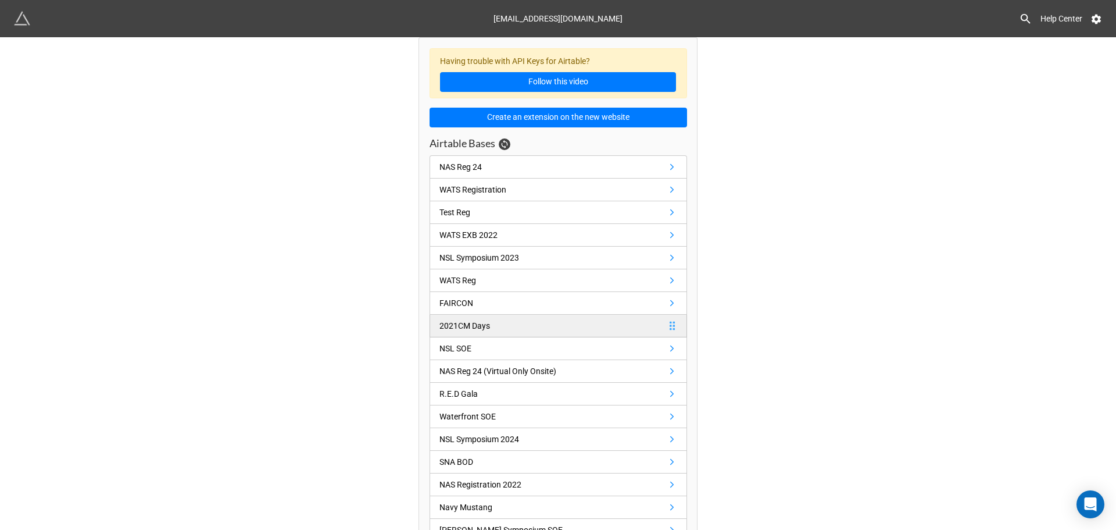
click at [487, 327] on div "2021CM Days" at bounding box center [467, 325] width 55 height 13
click at [467, 301] on div "FAIRCON" at bounding box center [457, 302] width 34 height 13
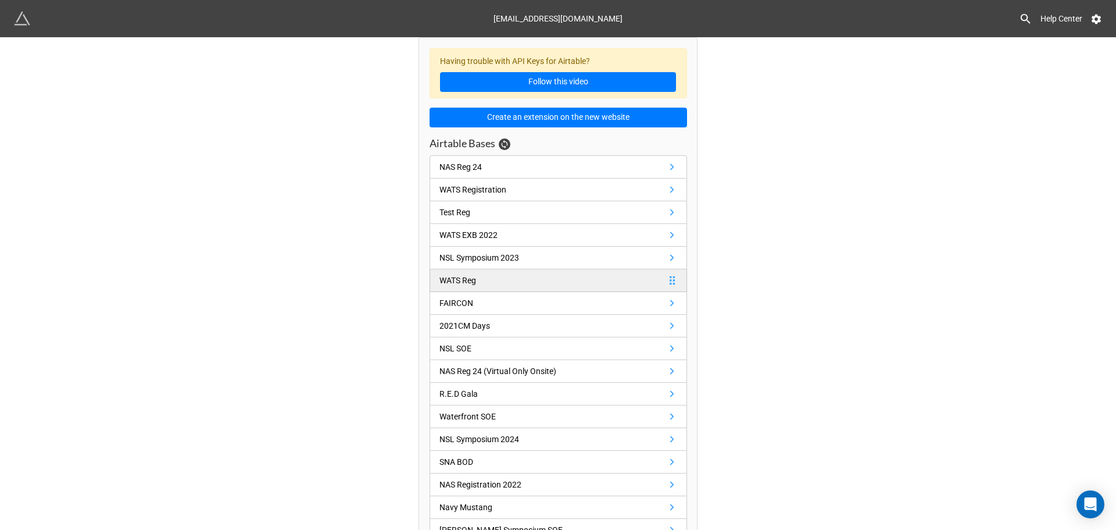
click at [480, 271] on link "WATS Reg" at bounding box center [559, 280] width 258 height 23
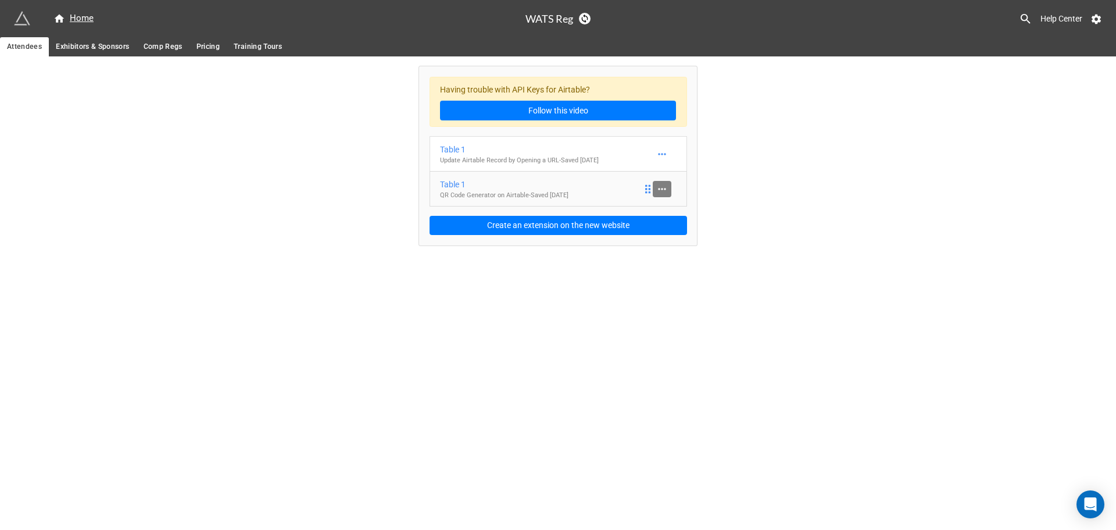
click at [668, 187] on link at bounding box center [662, 189] width 19 height 16
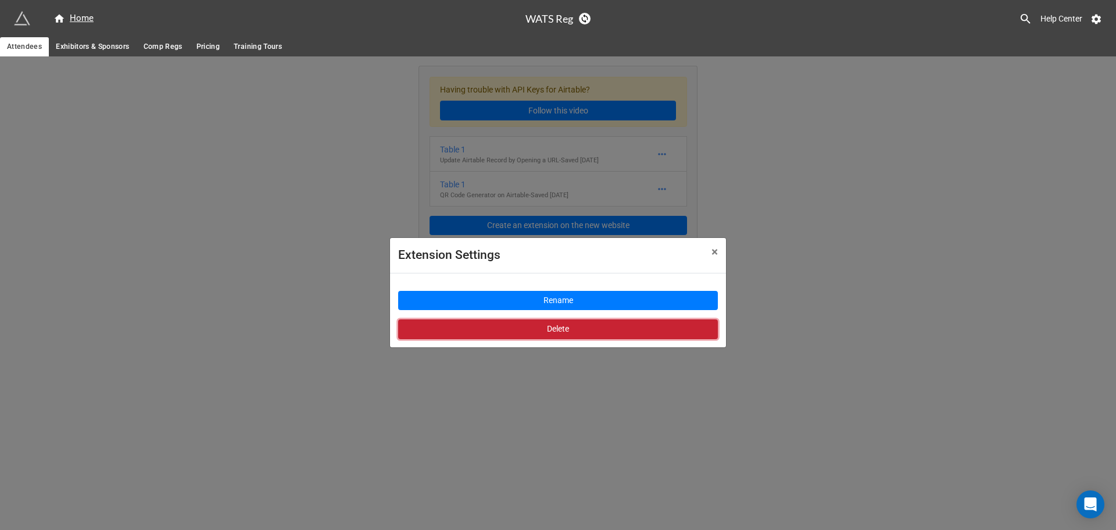
click at [593, 330] on button "Delete" at bounding box center [558, 329] width 320 height 20
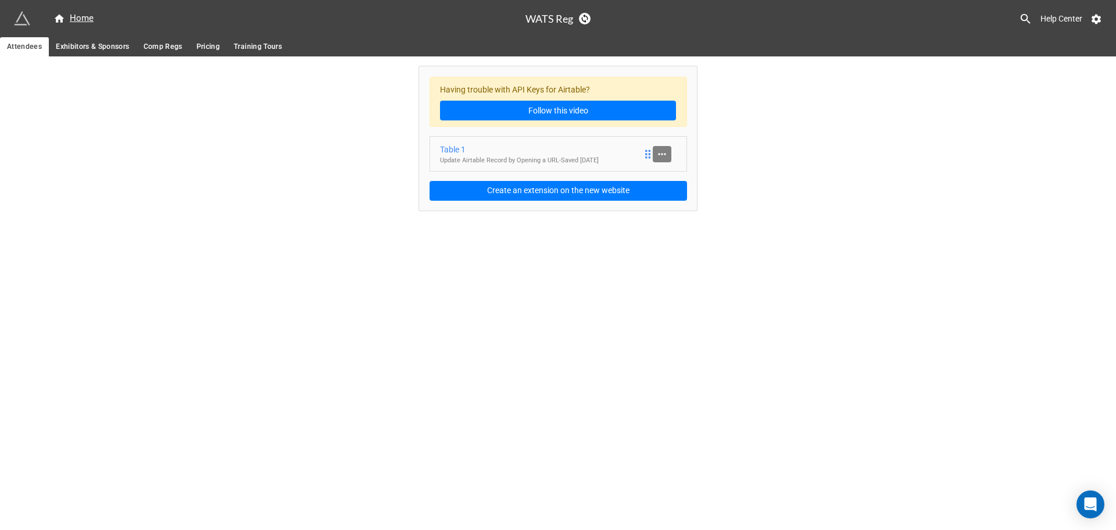
click at [664, 156] on icon at bounding box center [662, 154] width 12 height 12
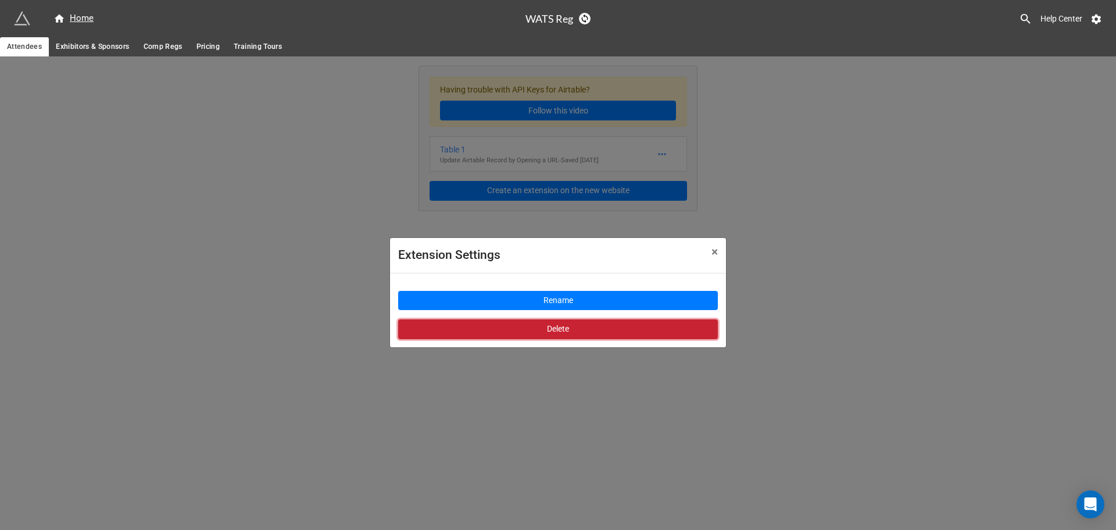
click at [584, 328] on button "Delete" at bounding box center [558, 329] width 320 height 20
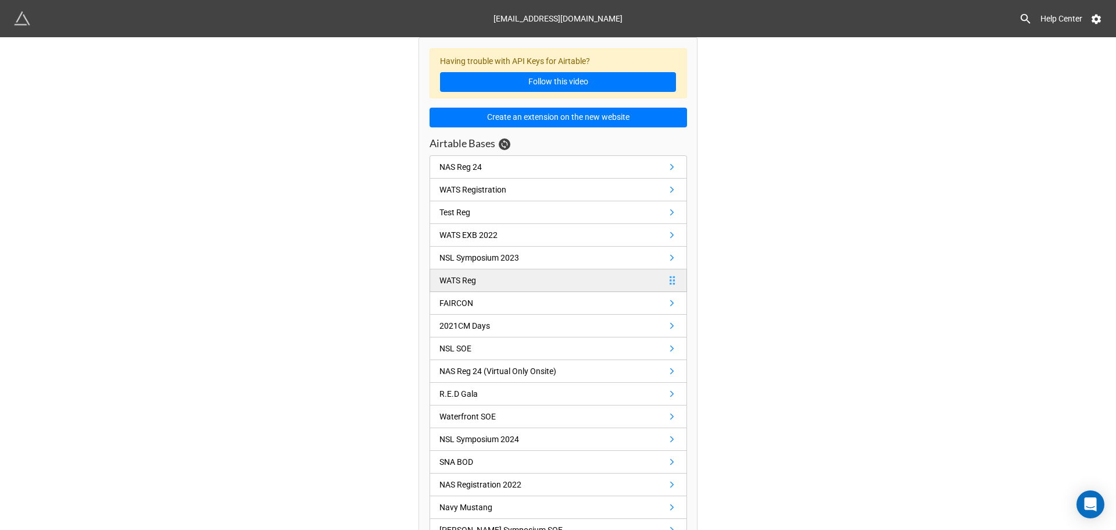
click at [502, 280] on link "WATS Reg" at bounding box center [559, 280] width 258 height 23
click at [455, 260] on div "NSL Symposium 2023" at bounding box center [480, 257] width 80 height 13
click at [485, 230] on div "WATS EXB 2022" at bounding box center [469, 234] width 58 height 13
click at [476, 209] on link "Test Reg" at bounding box center [559, 212] width 258 height 23
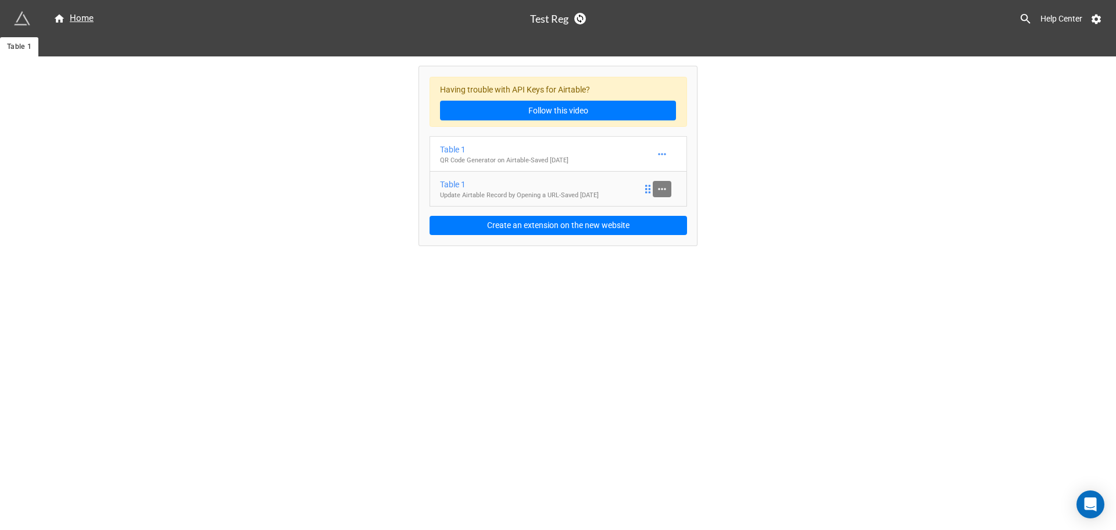
click at [661, 187] on icon at bounding box center [662, 189] width 12 height 12
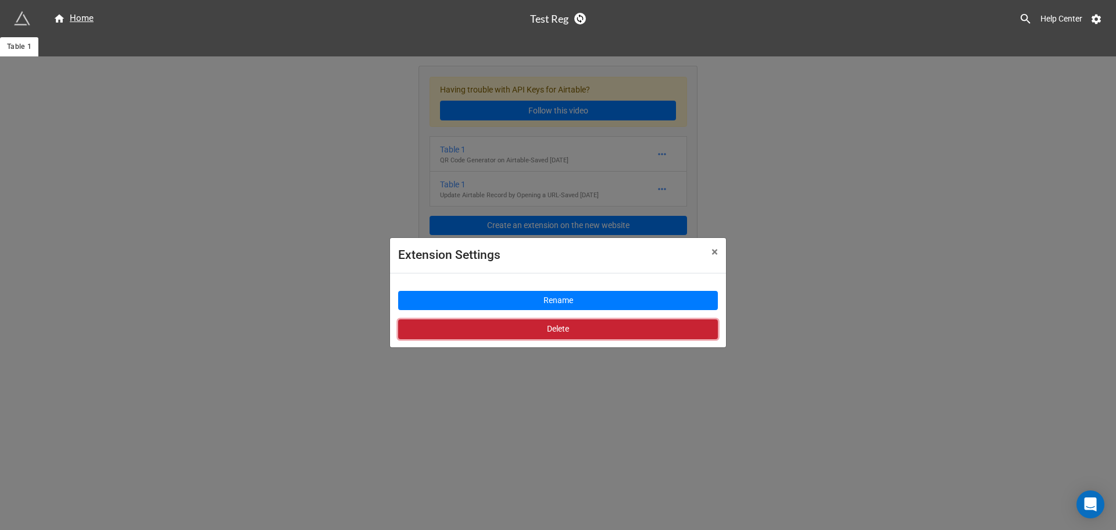
click at [601, 331] on button "Delete" at bounding box center [558, 329] width 320 height 20
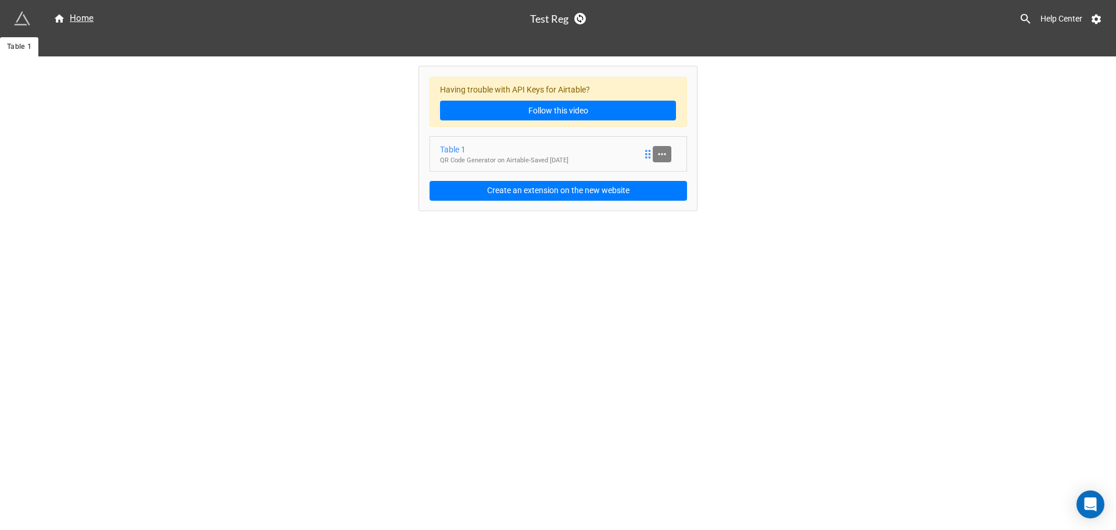
click at [658, 151] on icon at bounding box center [662, 154] width 12 height 12
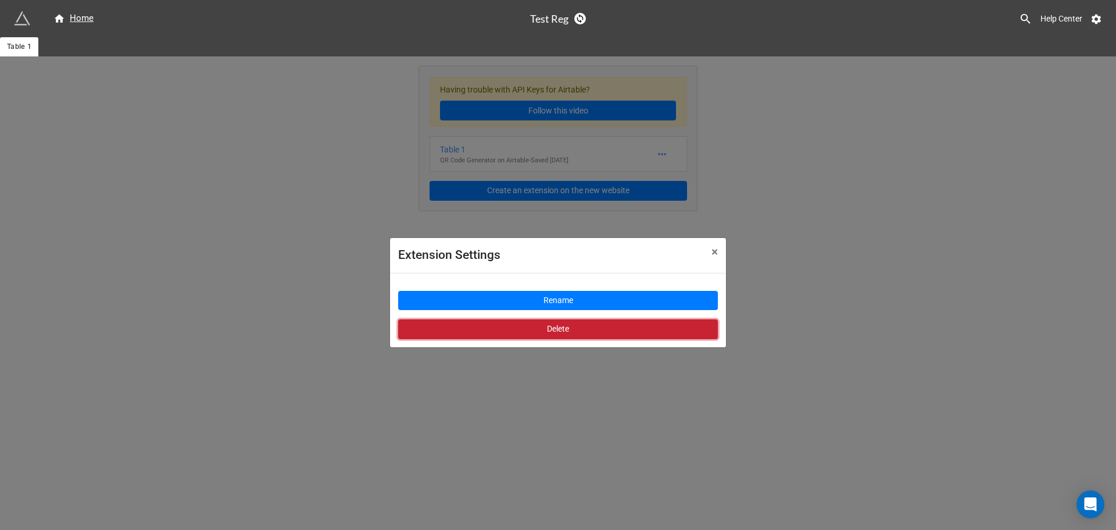
click at [592, 333] on button "Delete" at bounding box center [558, 329] width 320 height 20
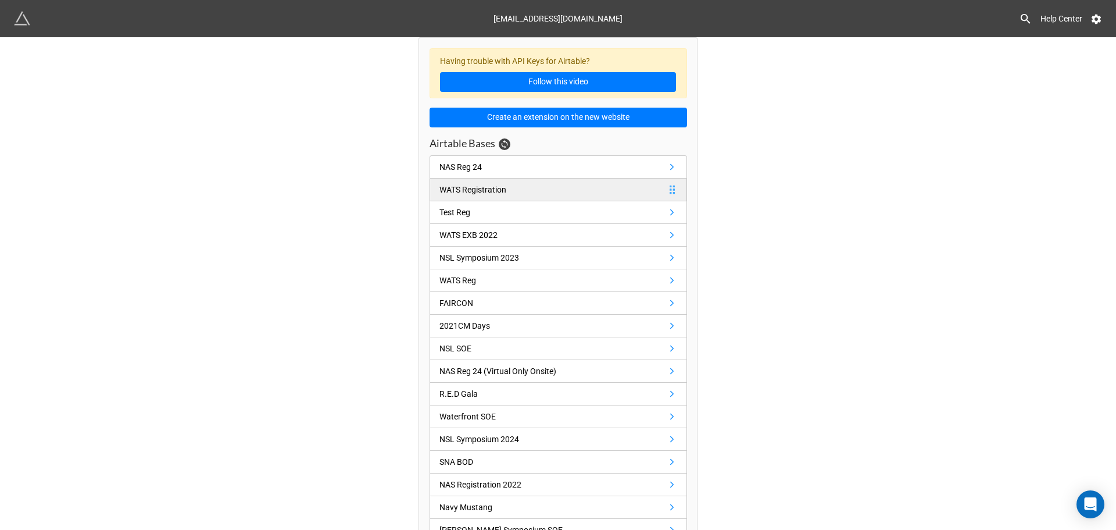
click at [501, 187] on div "WATS Registration" at bounding box center [473, 189] width 67 height 13
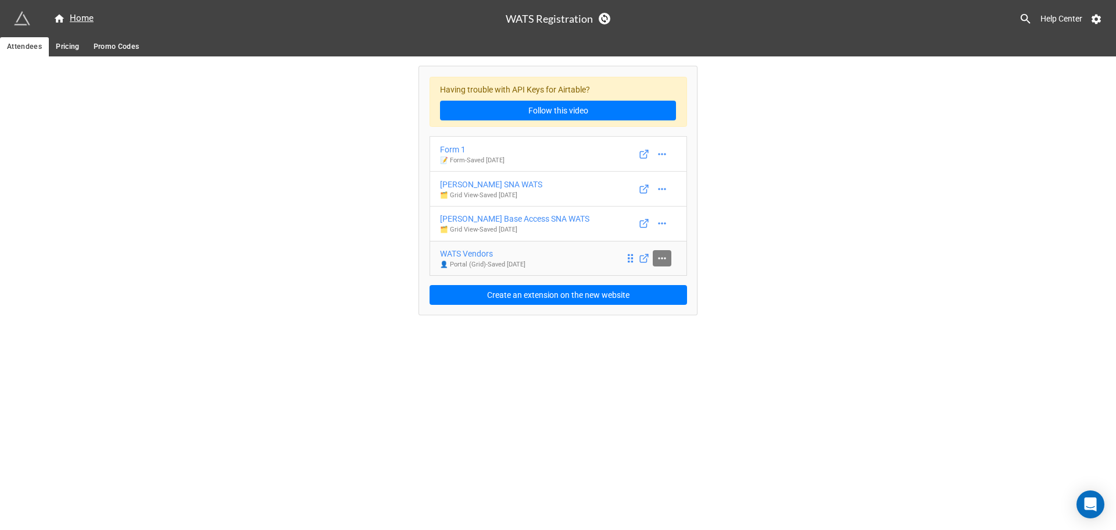
click at [669, 258] on link at bounding box center [662, 258] width 19 height 16
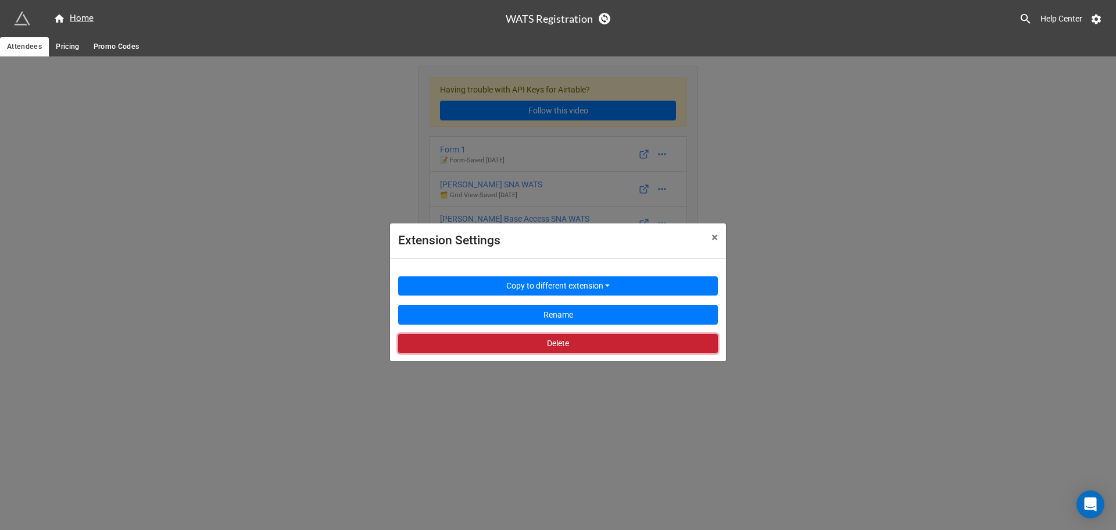
click at [625, 348] on button "Delete" at bounding box center [558, 344] width 320 height 20
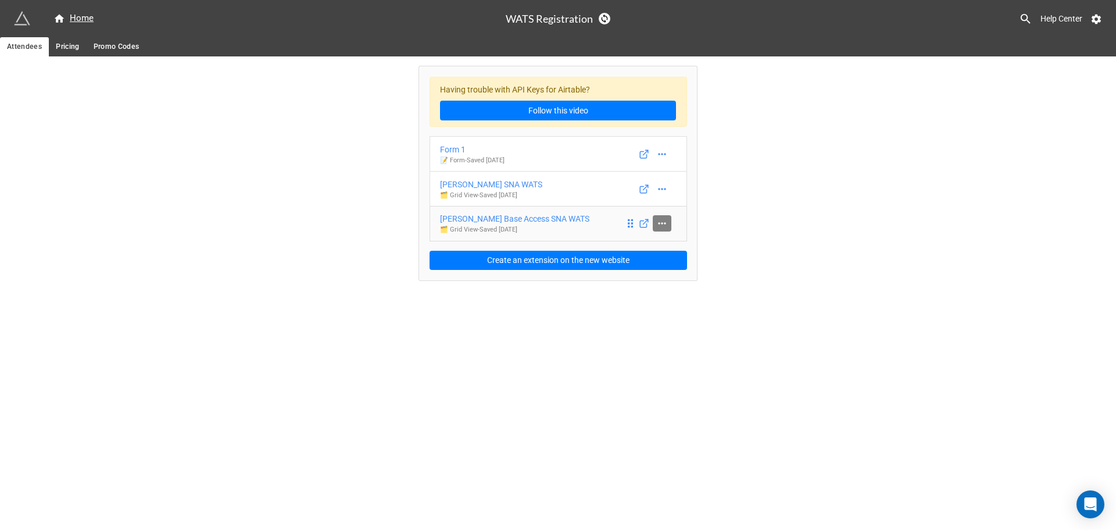
click at [656, 223] on link at bounding box center [662, 223] width 19 height 16
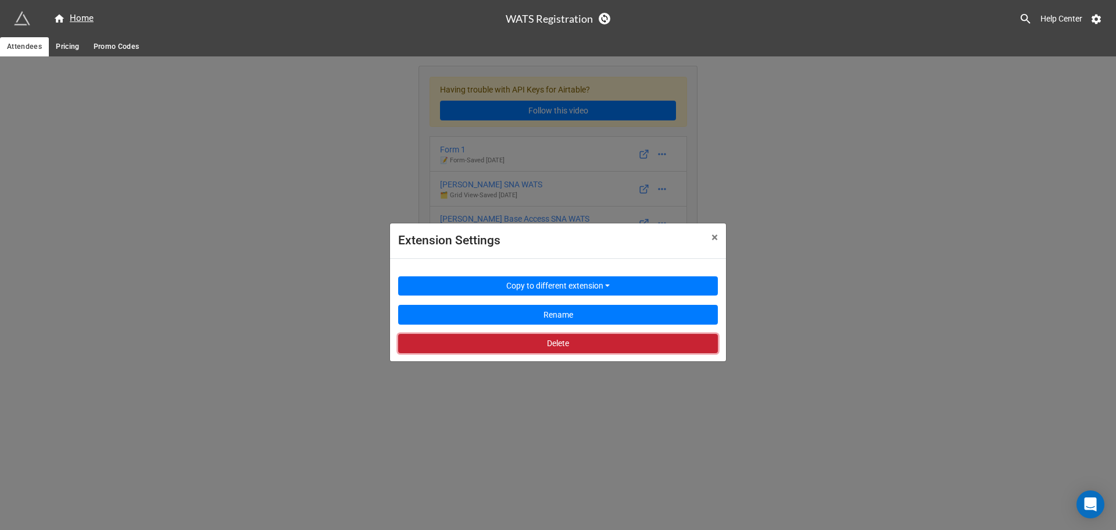
click at [628, 349] on button "Delete" at bounding box center [558, 344] width 320 height 20
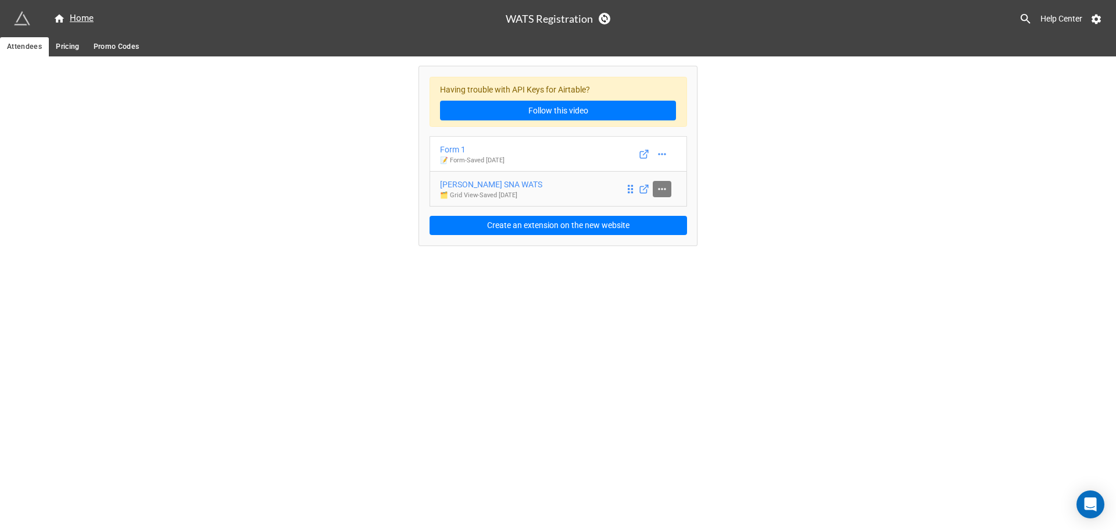
click at [654, 192] on link at bounding box center [662, 189] width 19 height 16
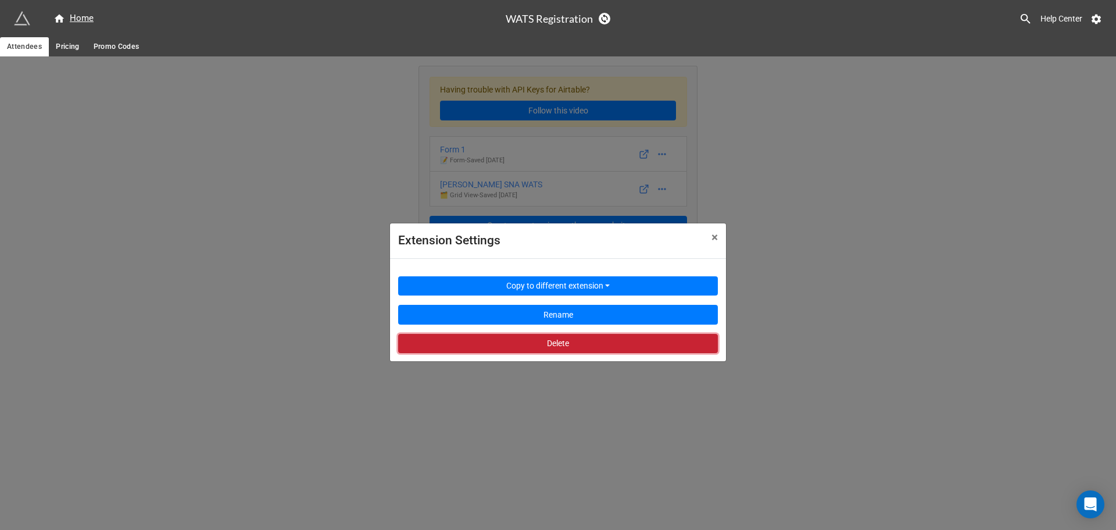
click at [589, 341] on button "Delete" at bounding box center [558, 344] width 320 height 20
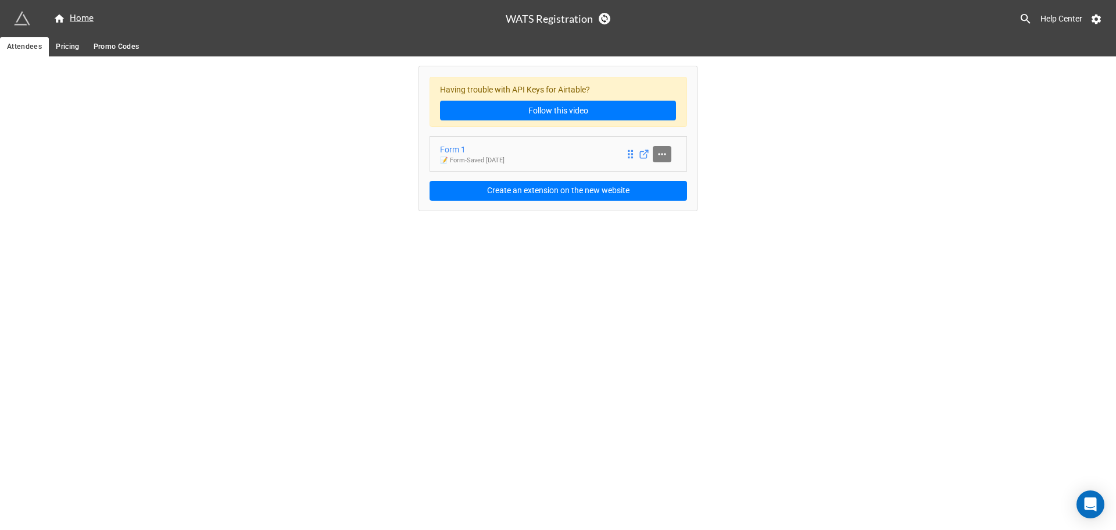
click at [657, 160] on link at bounding box center [662, 154] width 19 height 16
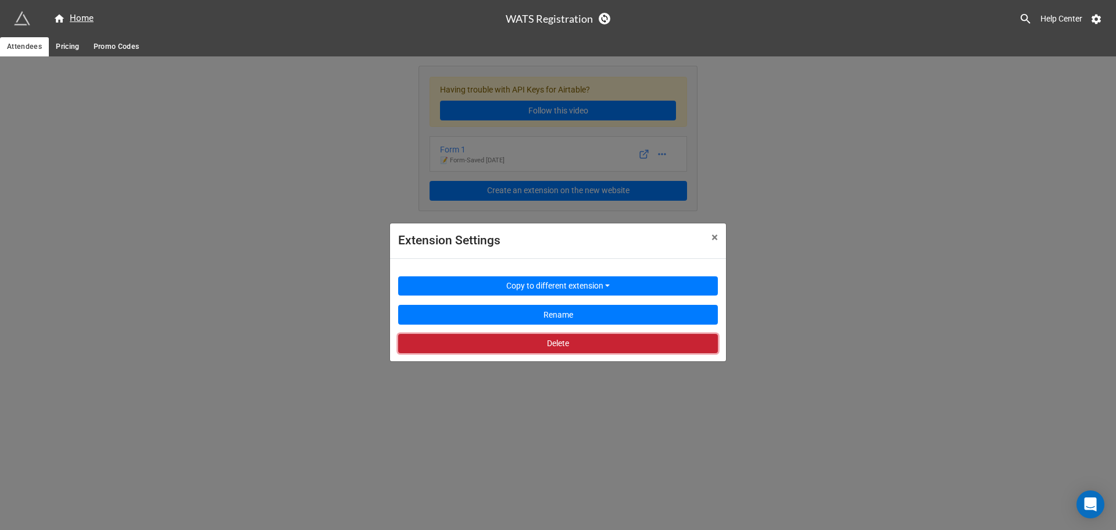
click at [598, 340] on button "Delete" at bounding box center [558, 344] width 320 height 20
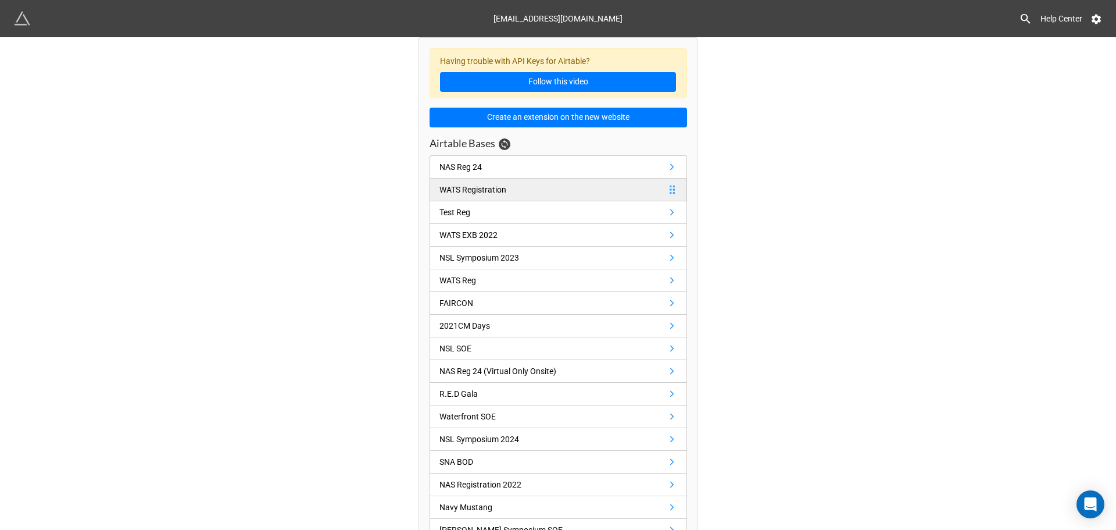
click at [496, 180] on link "WATS Registration" at bounding box center [559, 189] width 258 height 23
click at [501, 163] on link "NAS Reg 24" at bounding box center [559, 166] width 258 height 23
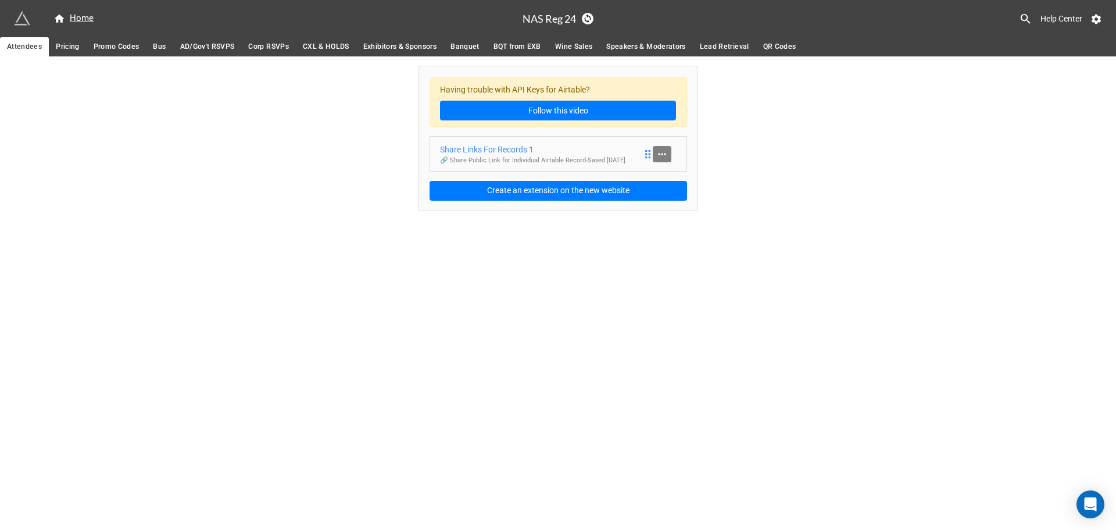
click at [658, 156] on icon at bounding box center [662, 154] width 12 height 12
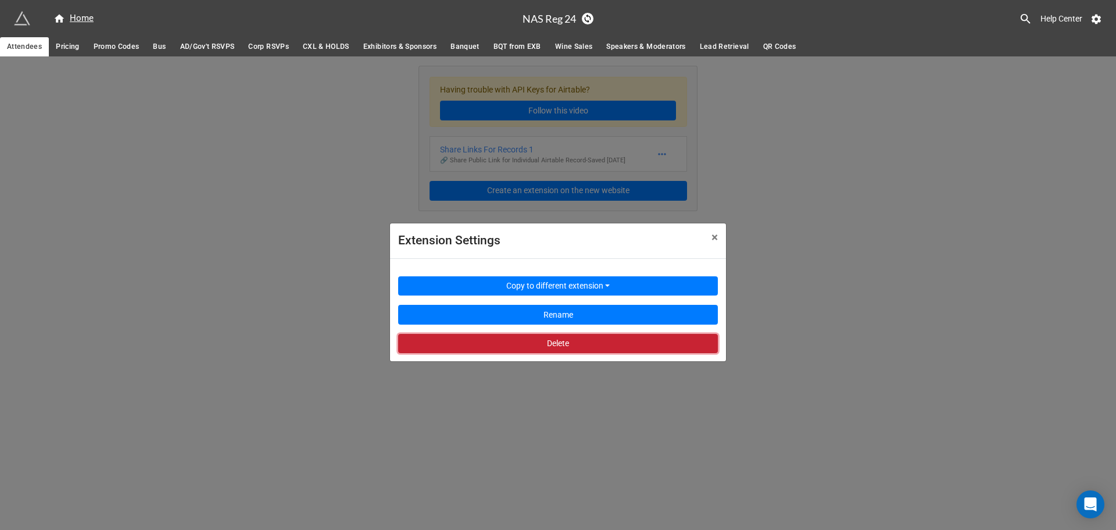
click at [605, 351] on button "Delete" at bounding box center [558, 344] width 320 height 20
